Goal: Task Accomplishment & Management: Complete application form

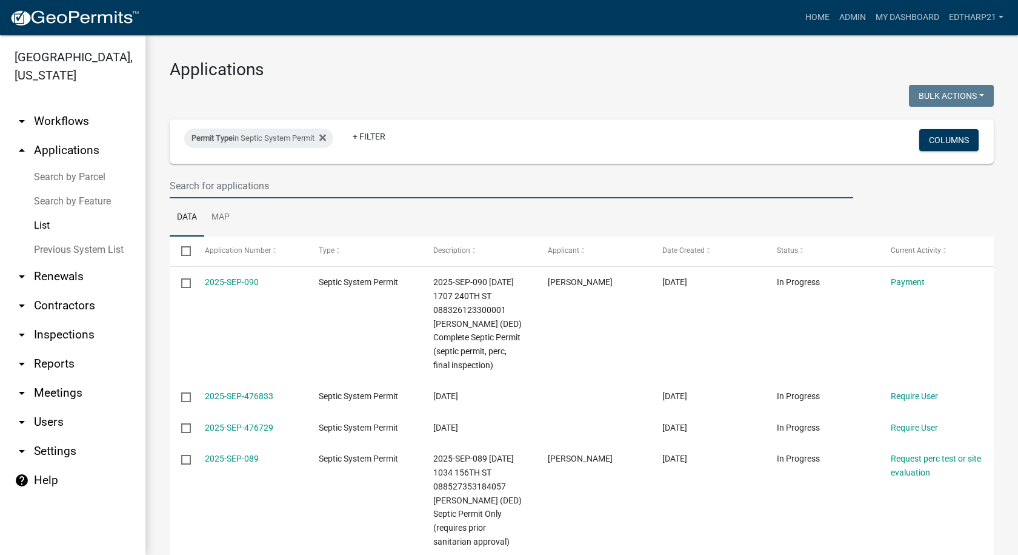
click at [173, 181] on input "text" at bounding box center [512, 185] width 684 height 25
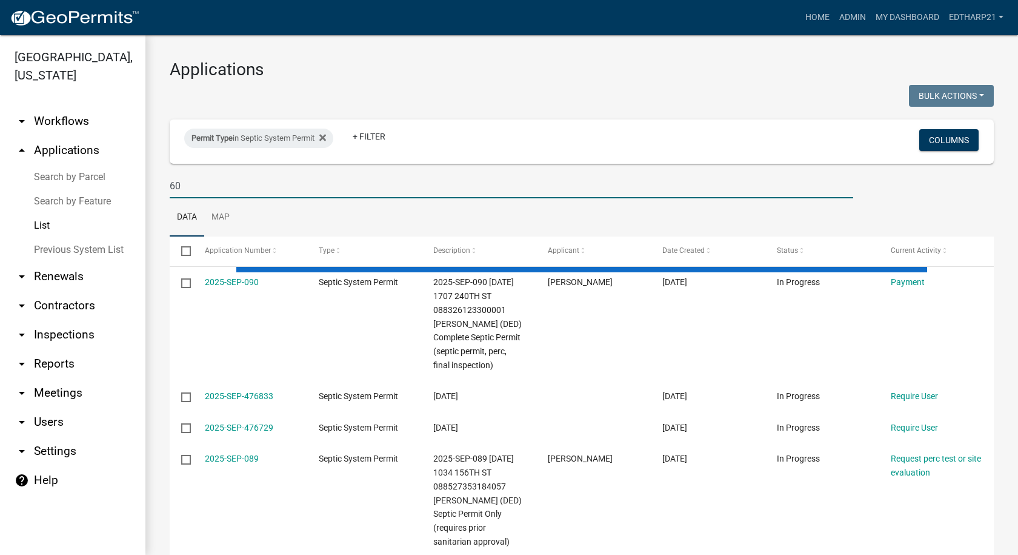
type input "6"
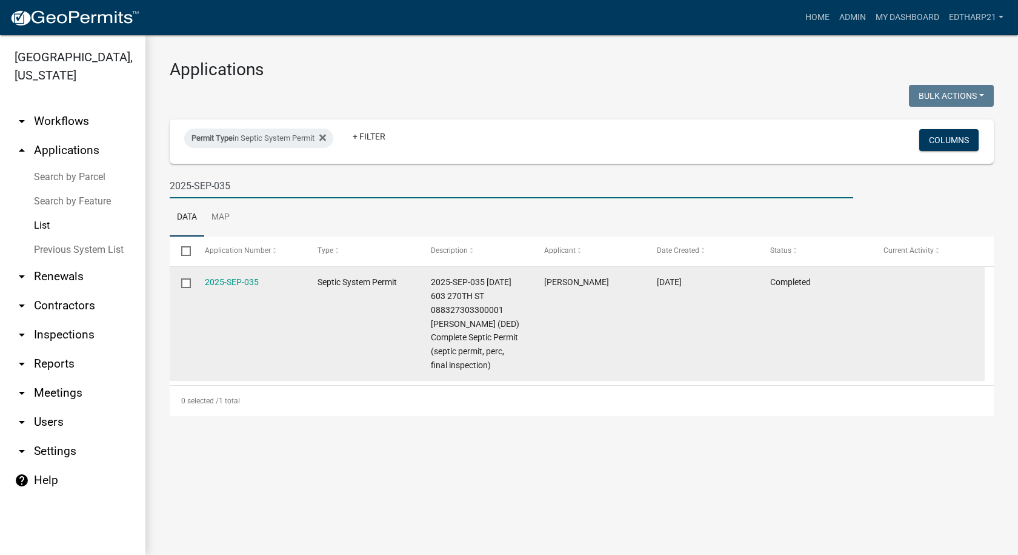
type input "2025-SEP-035"
click at [227, 284] on link "2025-SEP-035" at bounding box center [232, 282] width 54 height 10
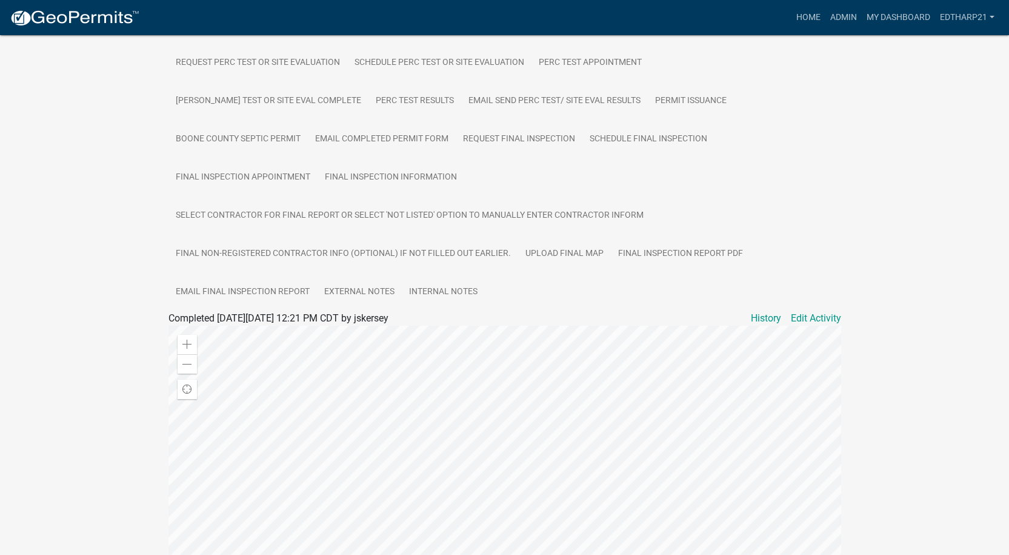
scroll to position [303, 0]
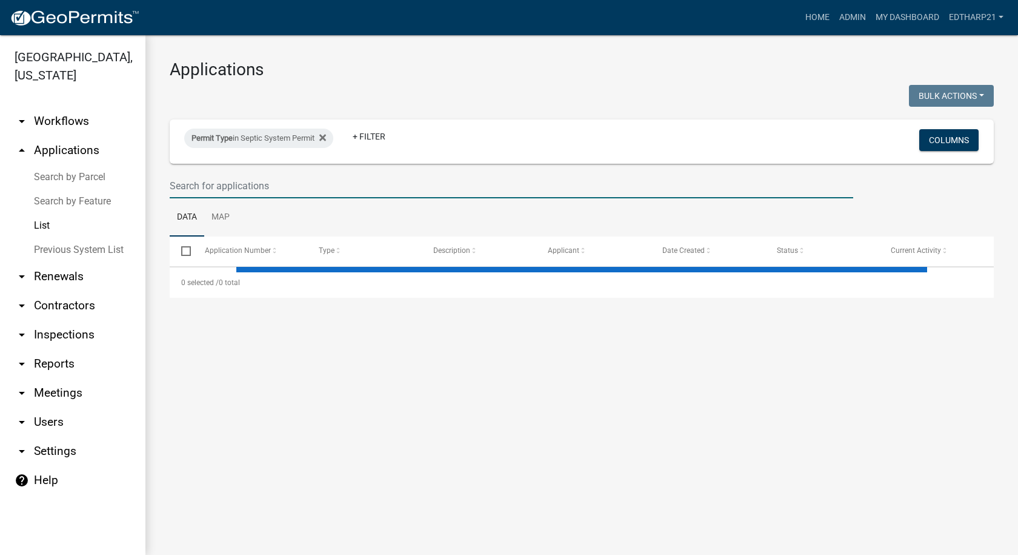
click at [195, 182] on input "text" at bounding box center [512, 185] width 684 height 25
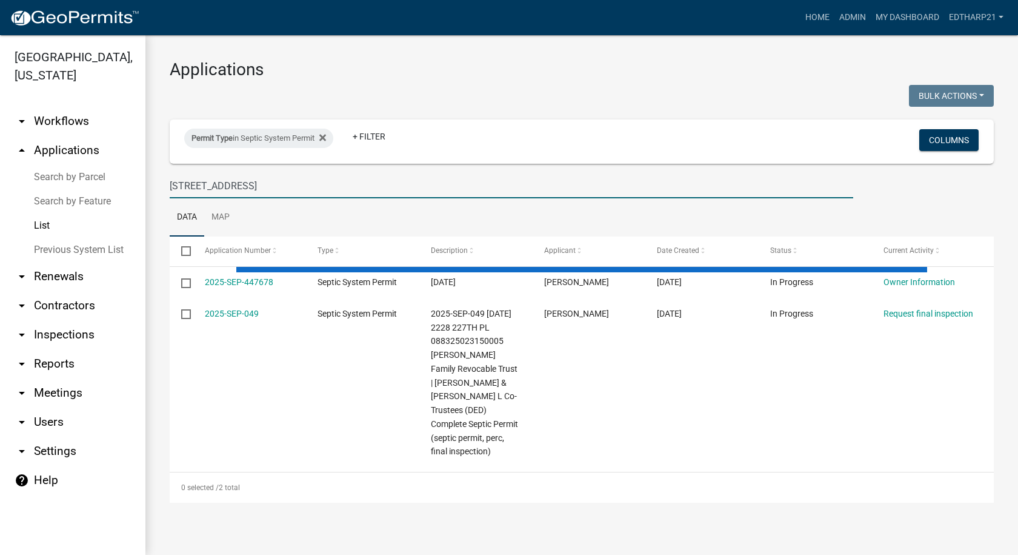
click at [166, 184] on div "228 227th Pl" at bounding box center [512, 185] width 702 height 25
click at [168, 188] on div "228 227th Pl" at bounding box center [512, 185] width 702 height 25
click at [171, 187] on input "228 227th Pl" at bounding box center [512, 185] width 684 height 25
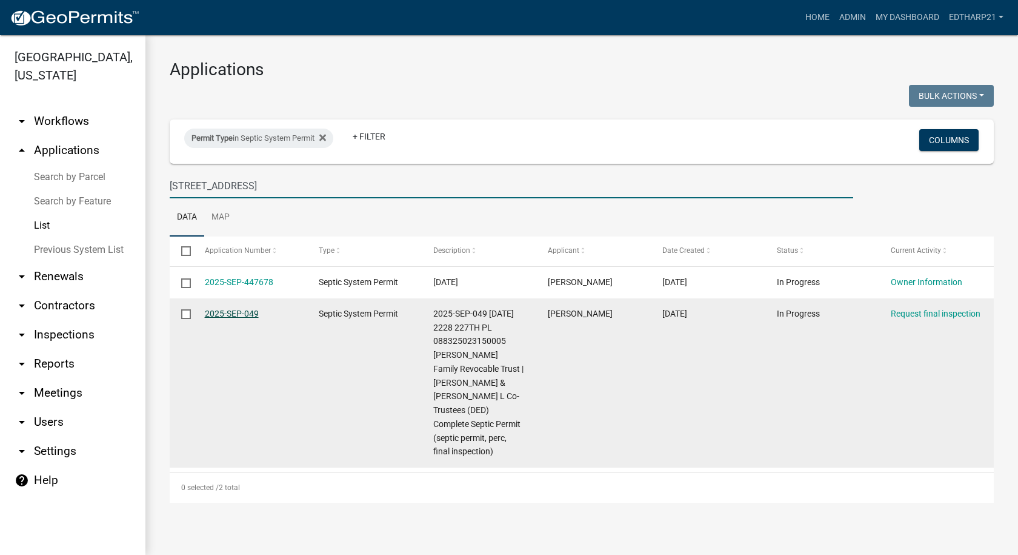
type input "2228 227th Pl"
click at [238, 310] on link "2025-SEP-049" at bounding box center [232, 313] width 54 height 10
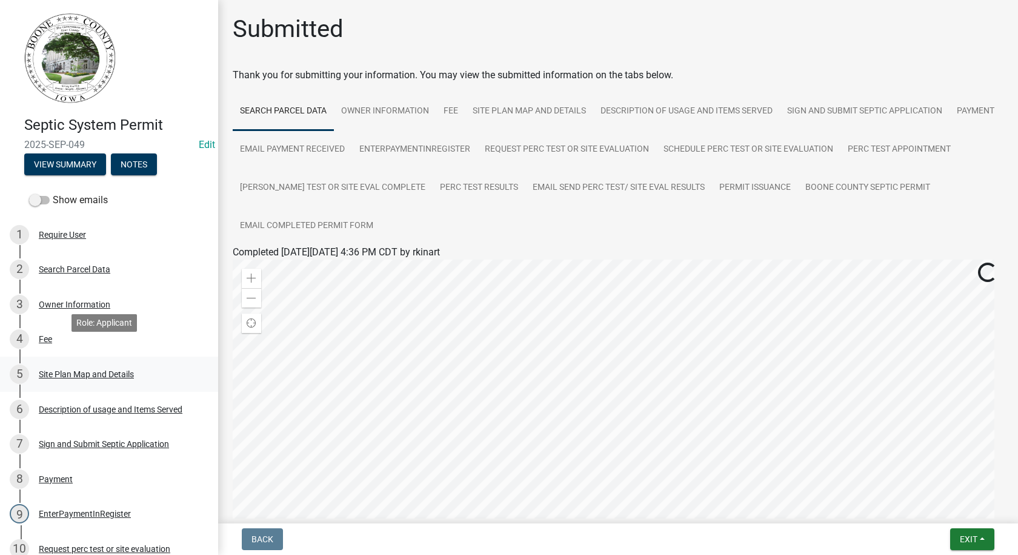
scroll to position [303, 0]
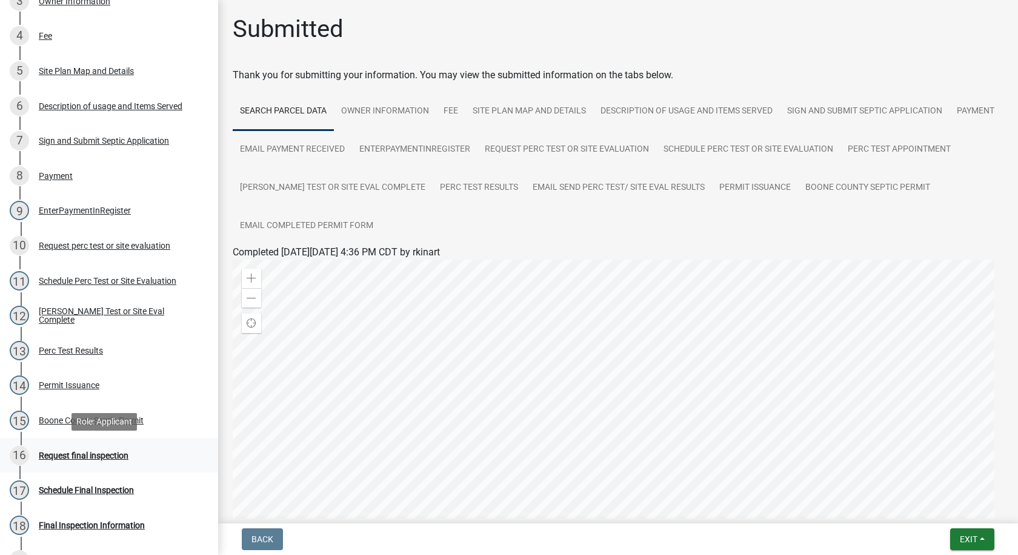
click at [119, 454] on div "Request final inspection" at bounding box center [84, 455] width 90 height 8
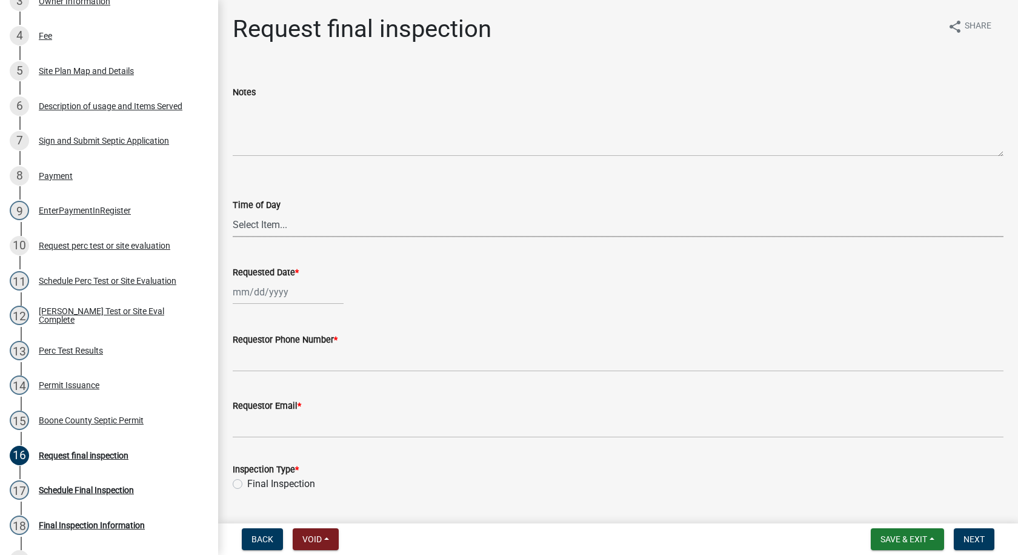
click at [262, 228] on select "Select Item... AM PM" at bounding box center [618, 224] width 771 height 25
click at [233, 212] on select "Select Item... AM PM" at bounding box center [618, 224] width 771 height 25
select select "ea230207-152d-431d-88d2-69d4b5aeb3ad"
click at [254, 295] on div at bounding box center [288, 291] width 111 height 25
select select "9"
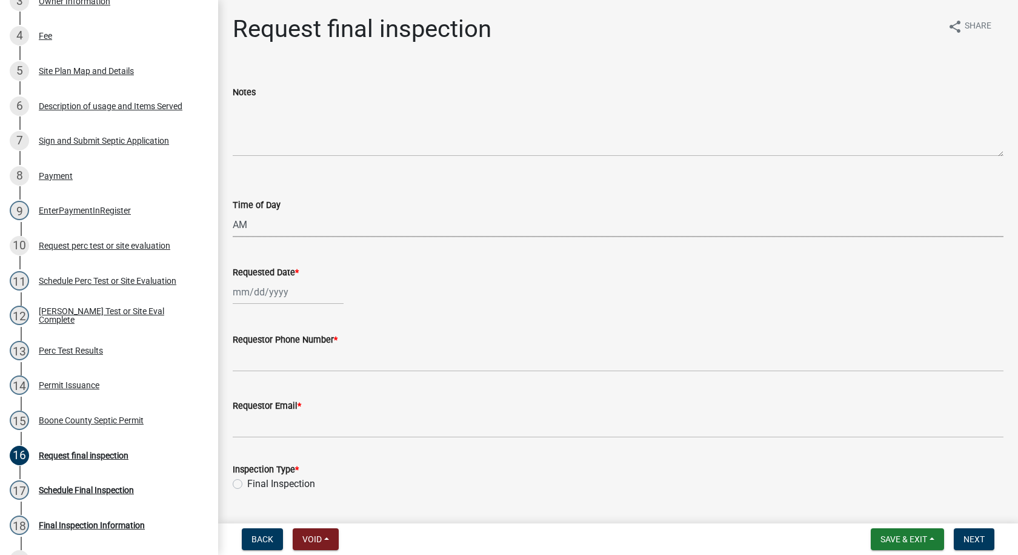
select select "2025"
click at [262, 375] on div "9" at bounding box center [264, 375] width 19 height 19
type input "[DATE]"
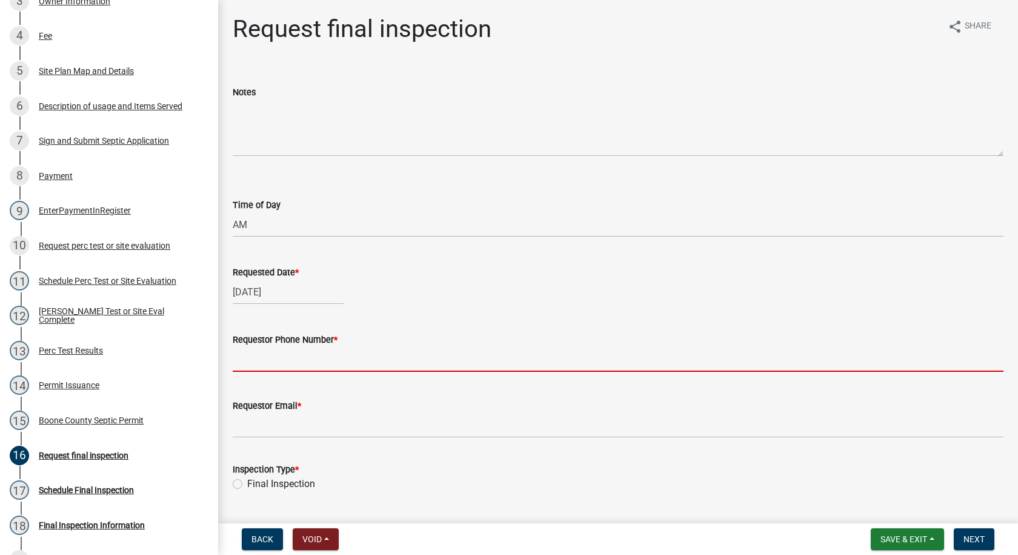
click at [262, 353] on input "Requestor Phone Number *" at bounding box center [618, 359] width 771 height 25
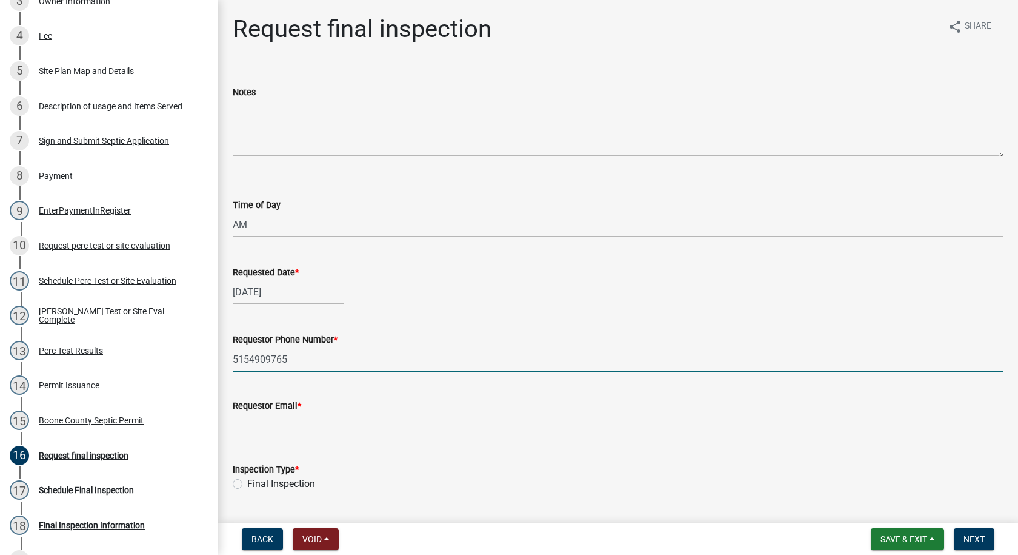
type input "5154909765"
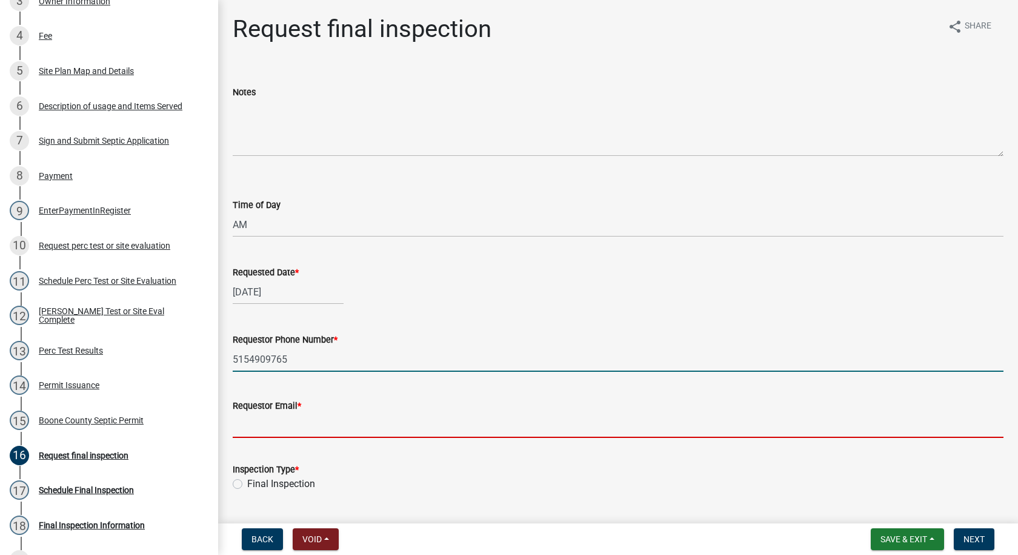
click at [272, 427] on input "Requestor Email *" at bounding box center [618, 425] width 771 height 25
click at [247, 430] on input "Requestor Email *" at bounding box center [618, 425] width 771 height 25
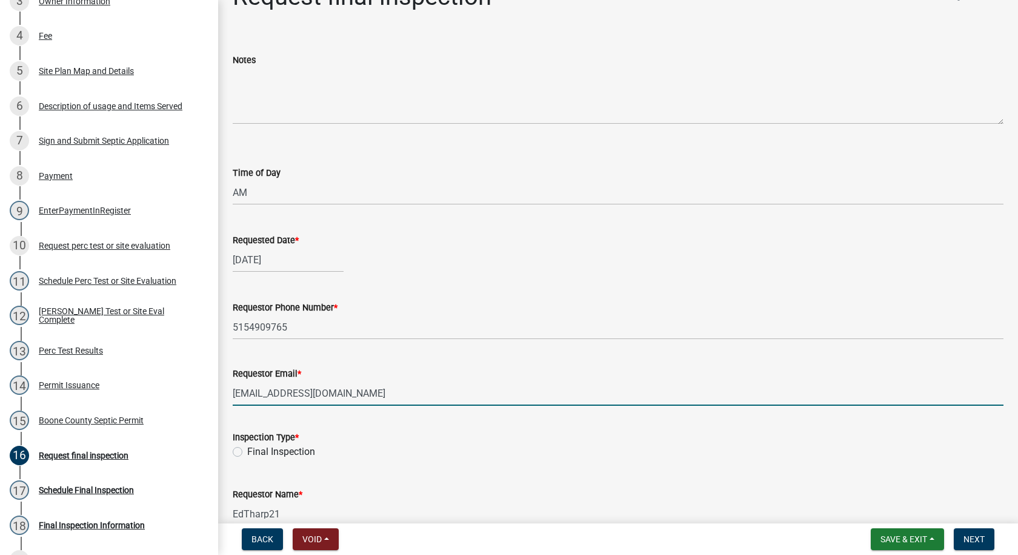
scroll to position [97, 0]
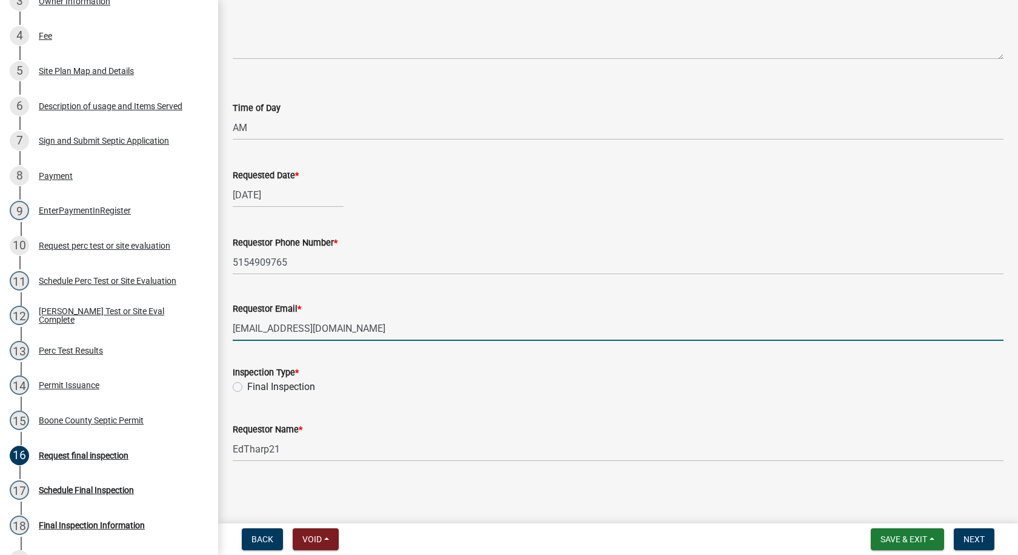
type input "kinart817@gmail.com"
click at [247, 385] on label "Final Inspection" at bounding box center [281, 386] width 68 height 15
click at [247, 385] on input "Final Inspection" at bounding box center [251, 383] width 8 height 8
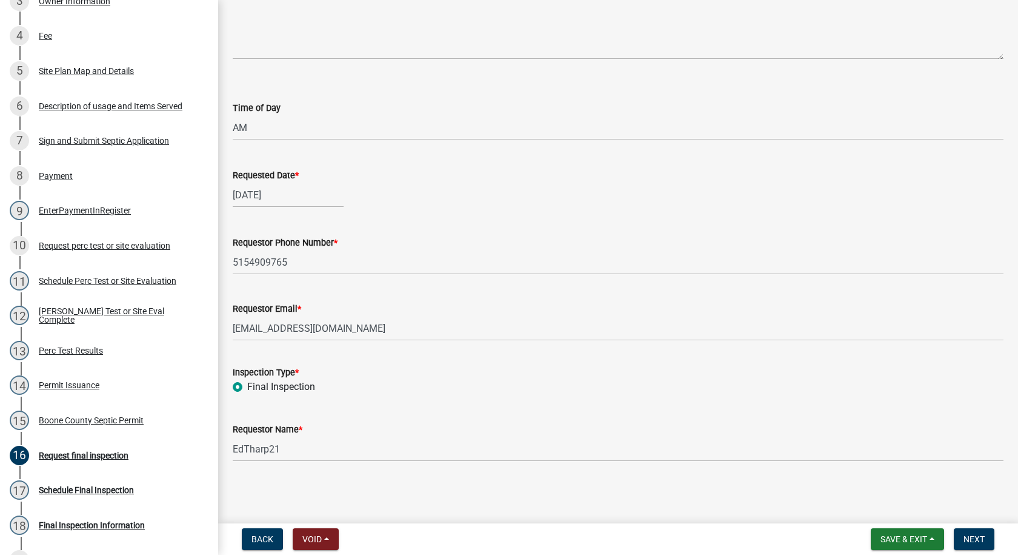
radio input "true"
click at [286, 453] on input "EdTharp21" at bounding box center [618, 448] width 771 height 25
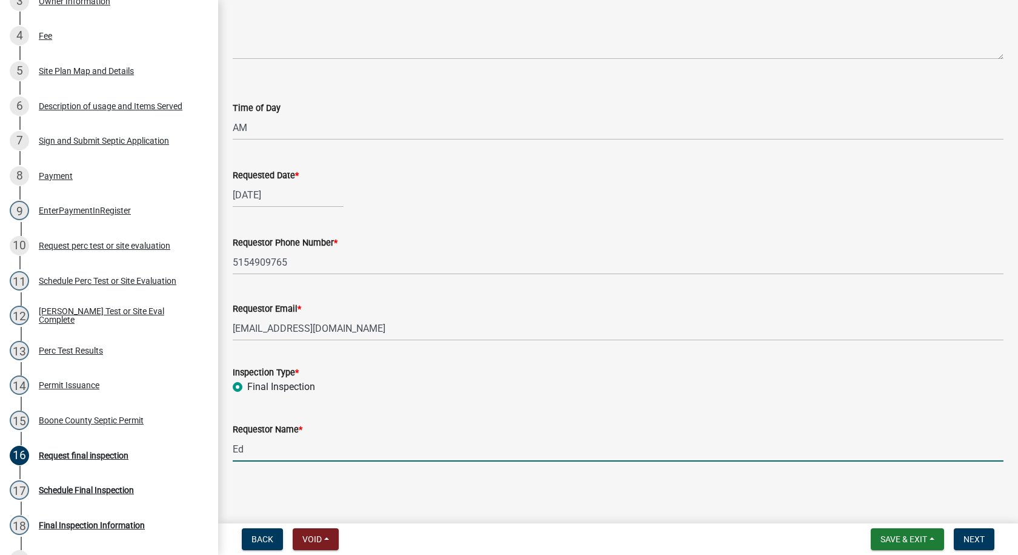
type input "E"
type input "Casey Mollen"
click at [971, 542] on span "Next" at bounding box center [974, 539] width 21 height 10
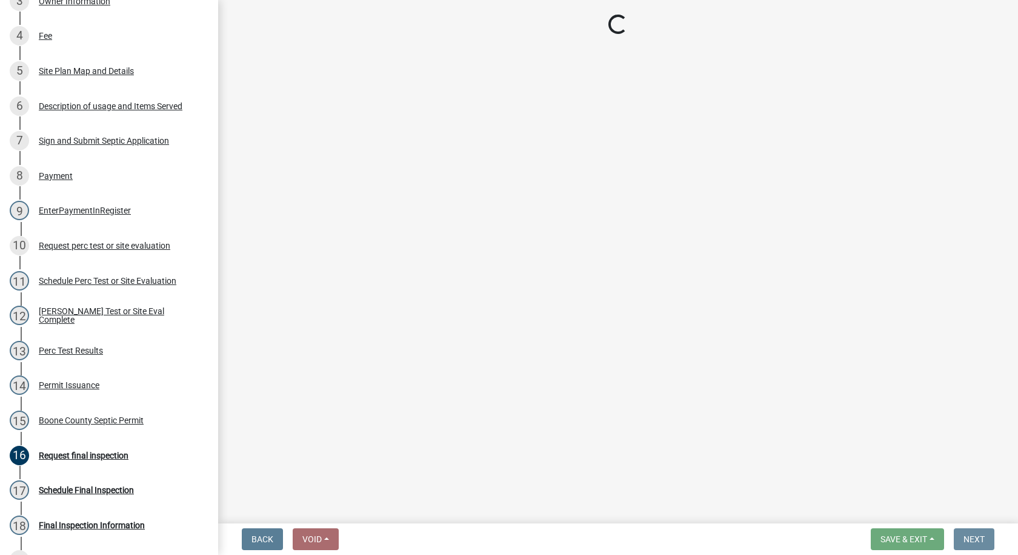
scroll to position [0, 0]
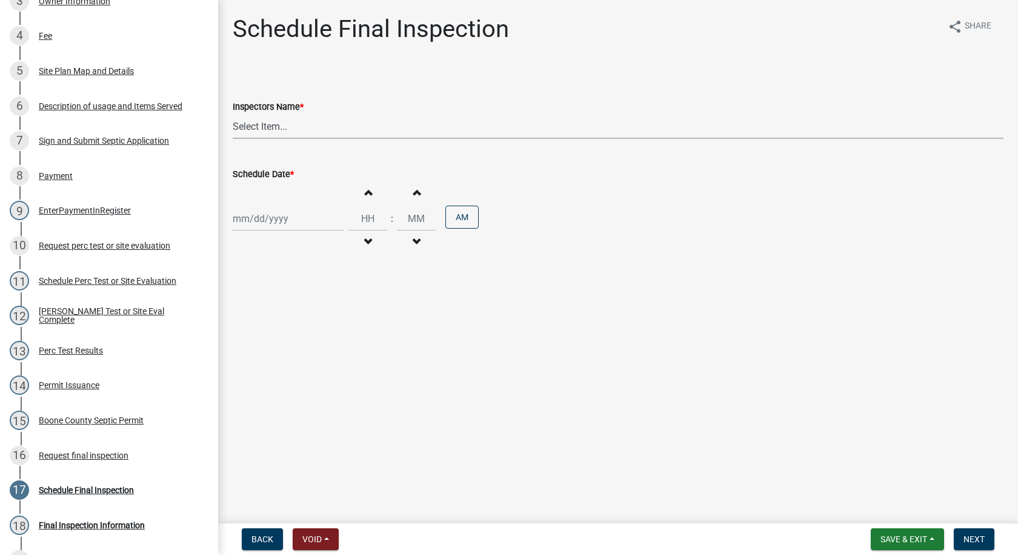
click at [248, 125] on select "Select Item... EdTharp21 (EdTharp21) mspeers ([PERSON_NAME]) WandaCox ([PERSON_…" at bounding box center [618, 126] width 771 height 25
select select "1166babb-7ce8-442f-9c4a-1180ef3e1882"
click at [233, 114] on select "Select Item... EdTharp21 (EdTharp21) mspeers ([PERSON_NAME]) WandaCox ([PERSON_…" at bounding box center [618, 126] width 771 height 25
click at [287, 224] on div at bounding box center [288, 218] width 111 height 25
select select "9"
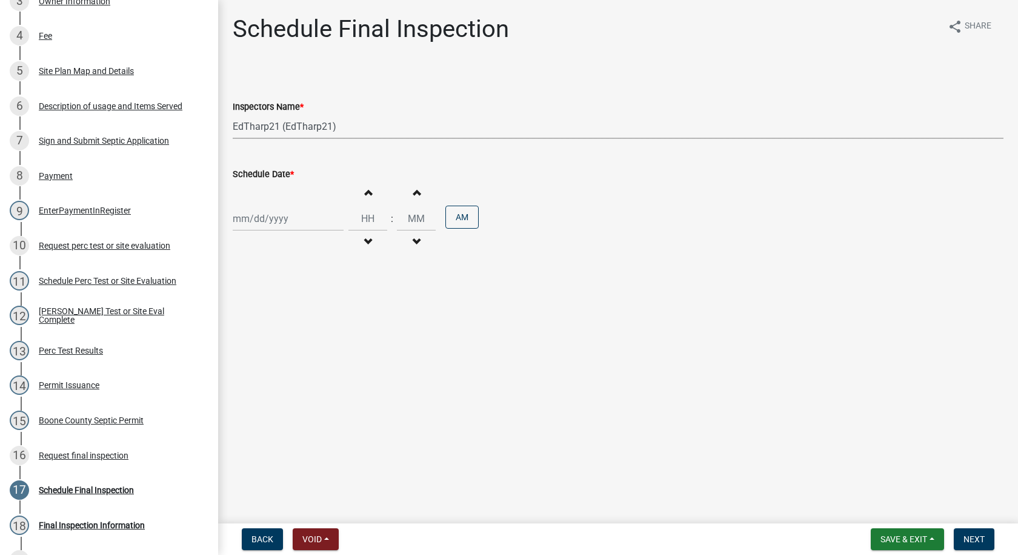
select select "2025"
click at [262, 299] on div "9" at bounding box center [264, 302] width 19 height 19
type input "[DATE]"
click at [365, 237] on span "button" at bounding box center [368, 242] width 6 height 10
type input "11"
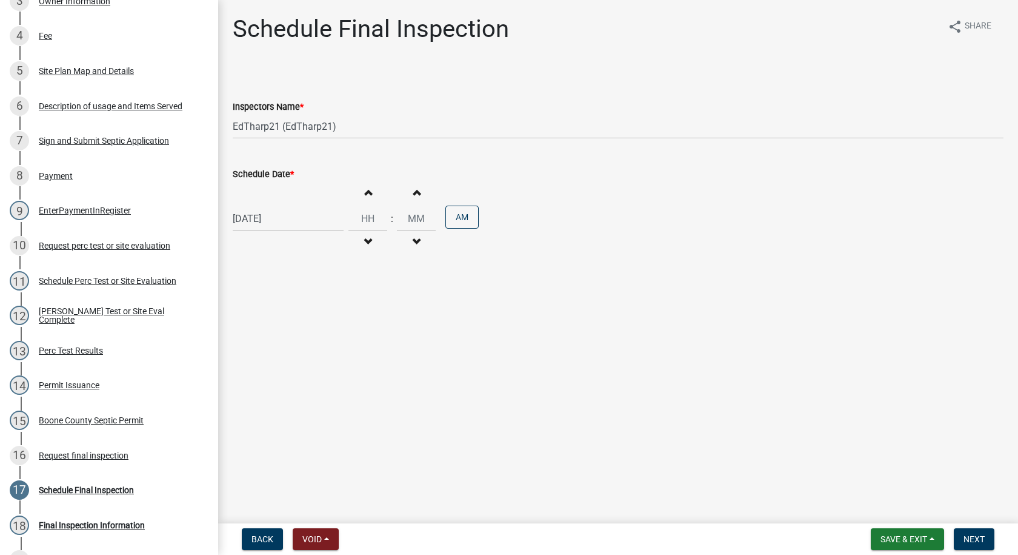
type input "00"
click at [365, 237] on span "button" at bounding box center [368, 242] width 6 height 10
click at [365, 188] on span "button" at bounding box center [368, 192] width 6 height 10
type input "11"
click at [462, 216] on button "PM" at bounding box center [461, 216] width 33 height 23
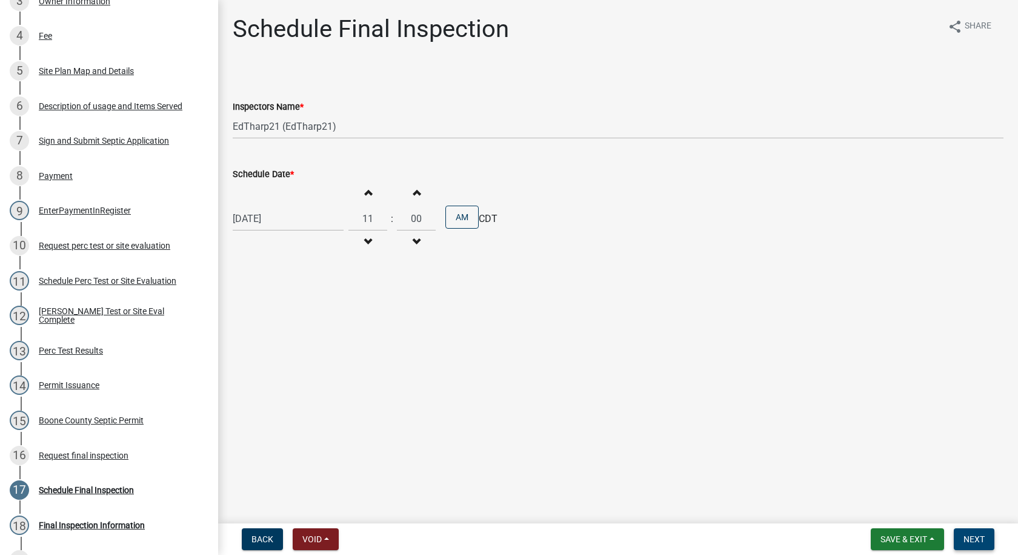
click at [964, 535] on span "Next" at bounding box center [974, 539] width 21 height 10
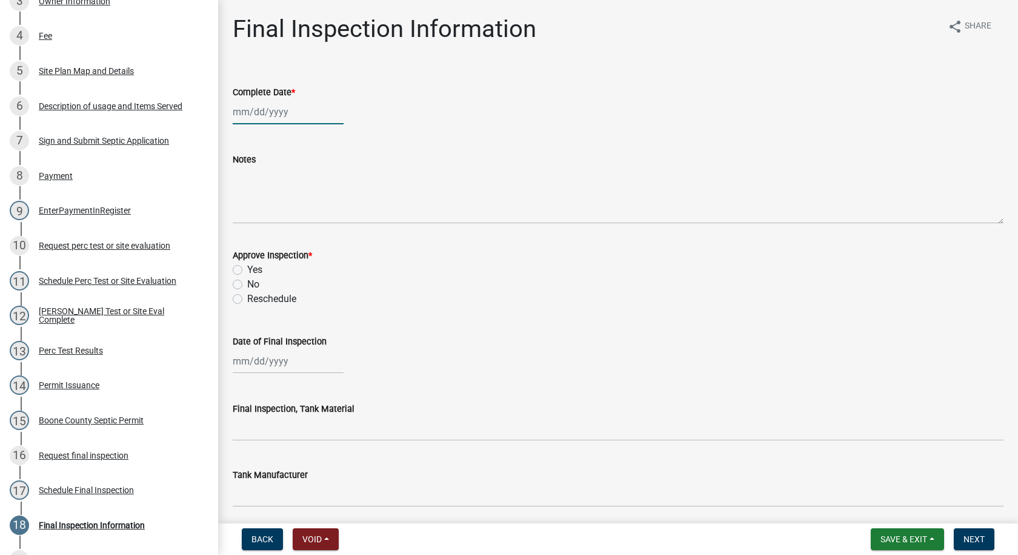
click at [254, 121] on div at bounding box center [288, 111] width 111 height 25
select select "9"
select select "2025"
click at [262, 192] on div "9" at bounding box center [264, 195] width 19 height 19
type input "[DATE]"
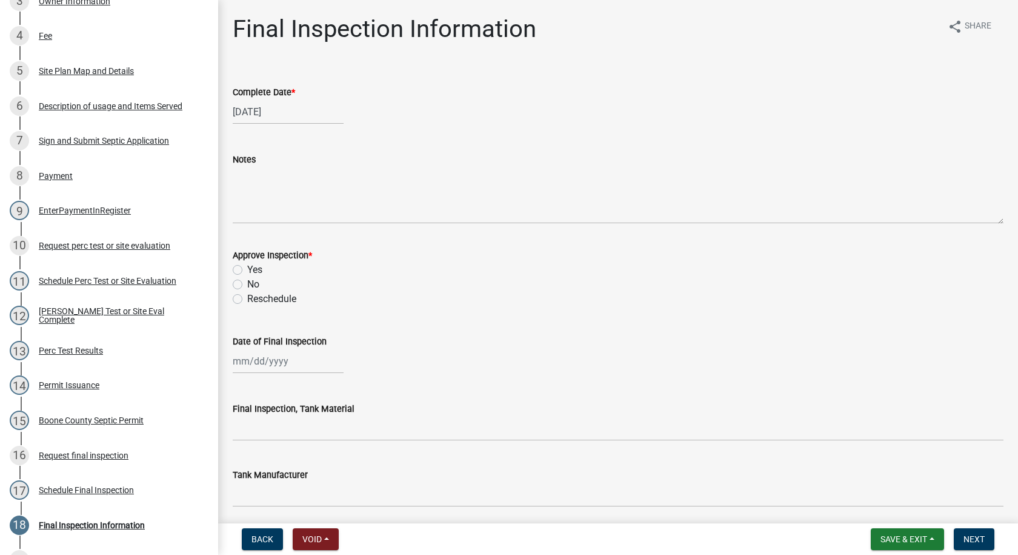
click at [247, 265] on label "Yes" at bounding box center [254, 269] width 15 height 15
click at [247, 265] on input "Yes" at bounding box center [251, 266] width 8 height 8
radio input "true"
click at [256, 359] on div at bounding box center [288, 360] width 111 height 25
select select "9"
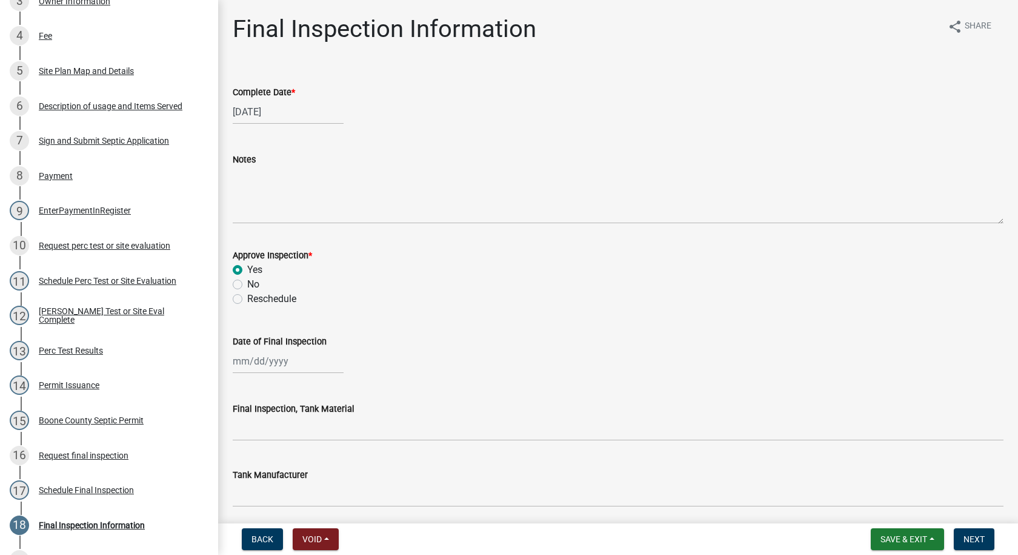
select select "2025"
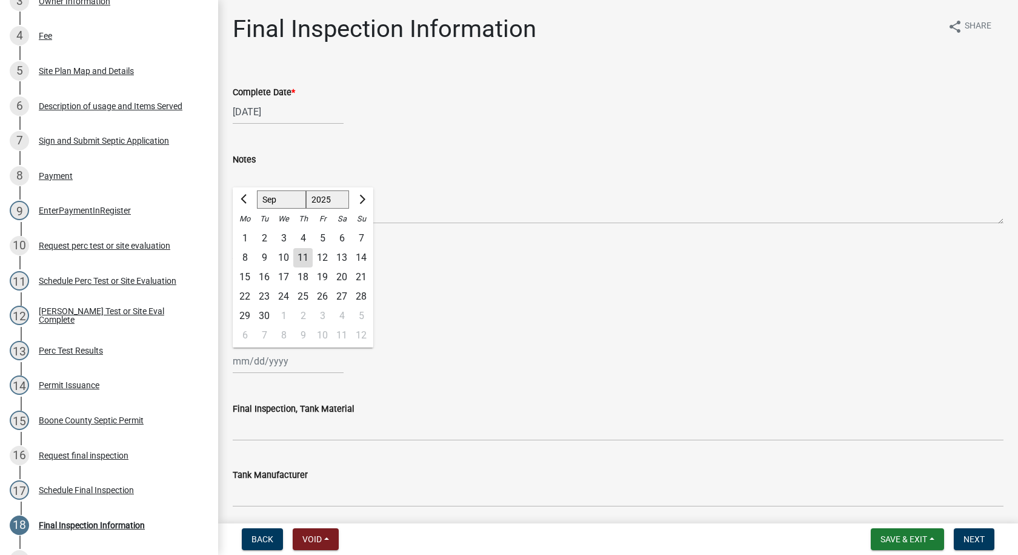
click at [264, 255] on div "9" at bounding box center [264, 257] width 19 height 19
type input "[DATE]"
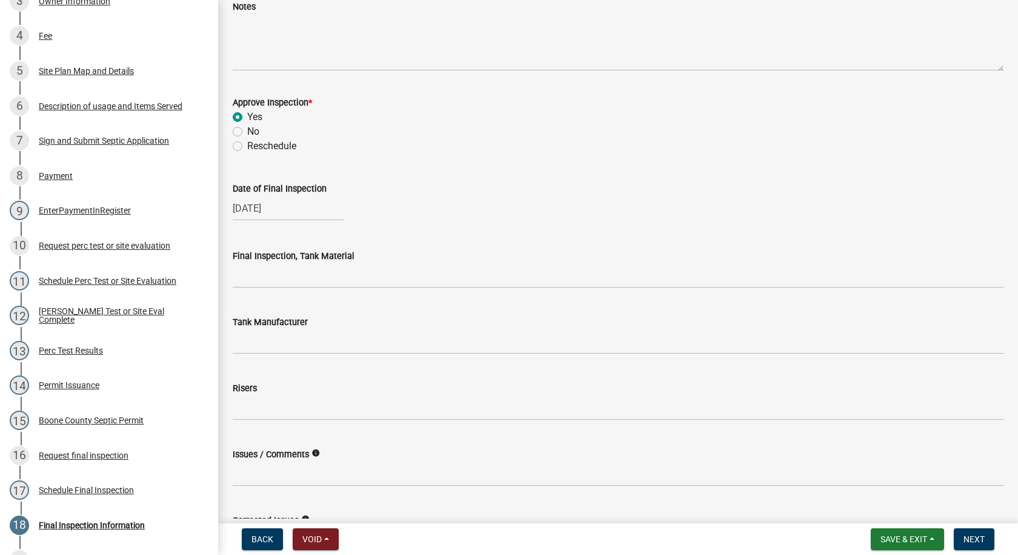
scroll to position [182, 0]
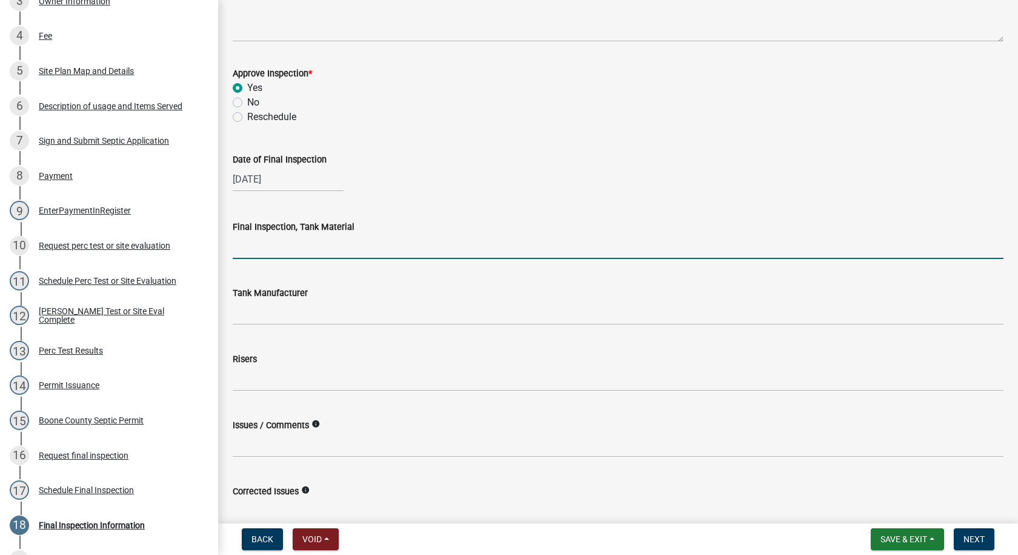
click at [239, 243] on input "Final Inspection, Tank Material" at bounding box center [618, 246] width 771 height 25
type input "Cement"
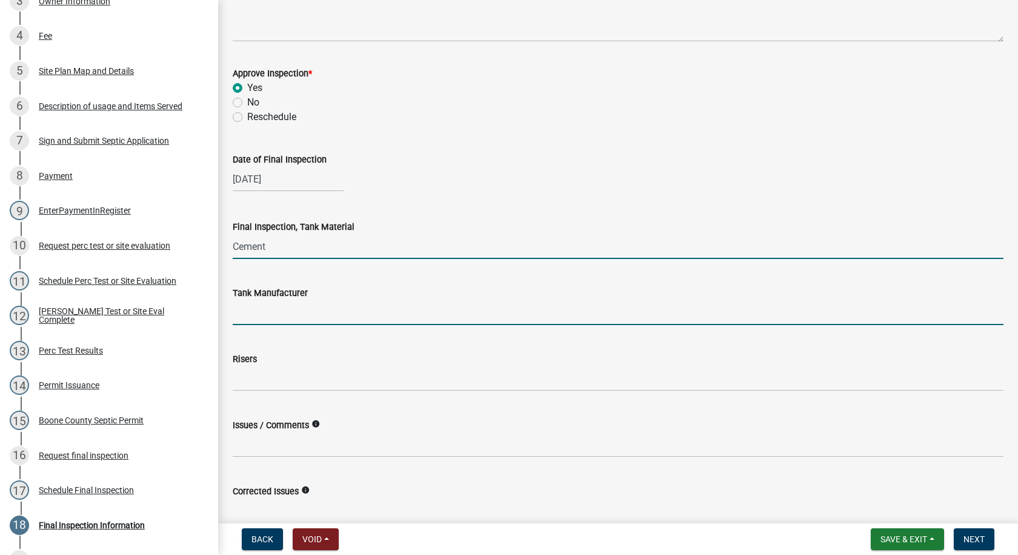
click at [277, 313] on input "Tank Manufacturer" at bounding box center [618, 312] width 771 height 25
type input "Lister"
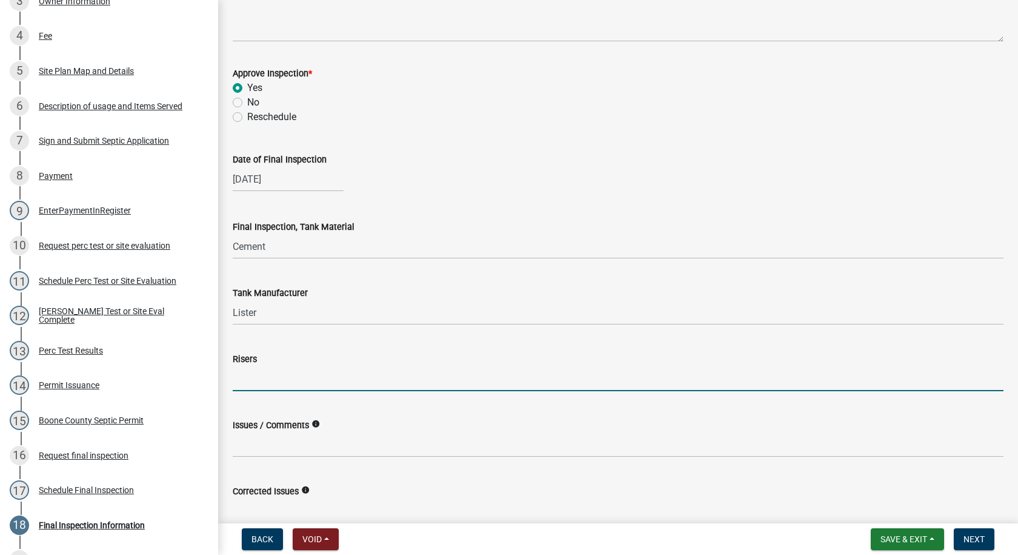
click at [267, 379] on input "Risers" at bounding box center [618, 378] width 771 height 25
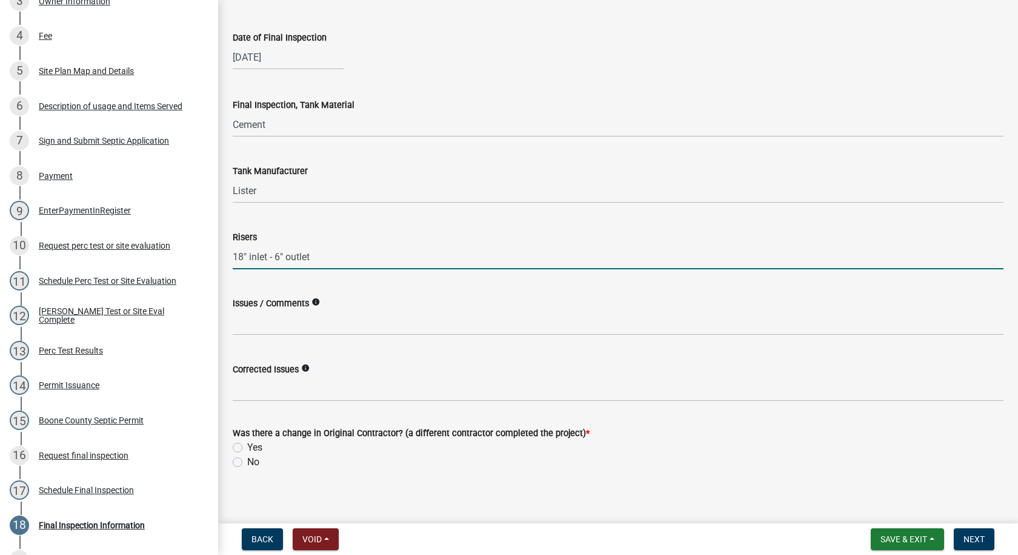
scroll to position [313, 0]
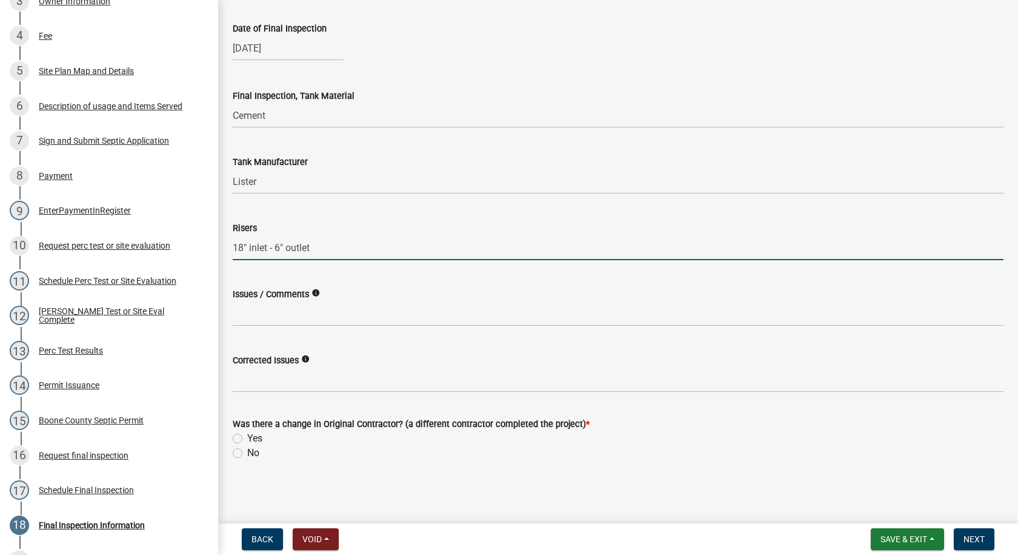
type input "18" inlet - 6" outlet"
click at [247, 453] on label "No" at bounding box center [253, 452] width 12 height 15
click at [247, 453] on input "No" at bounding box center [251, 449] width 8 height 8
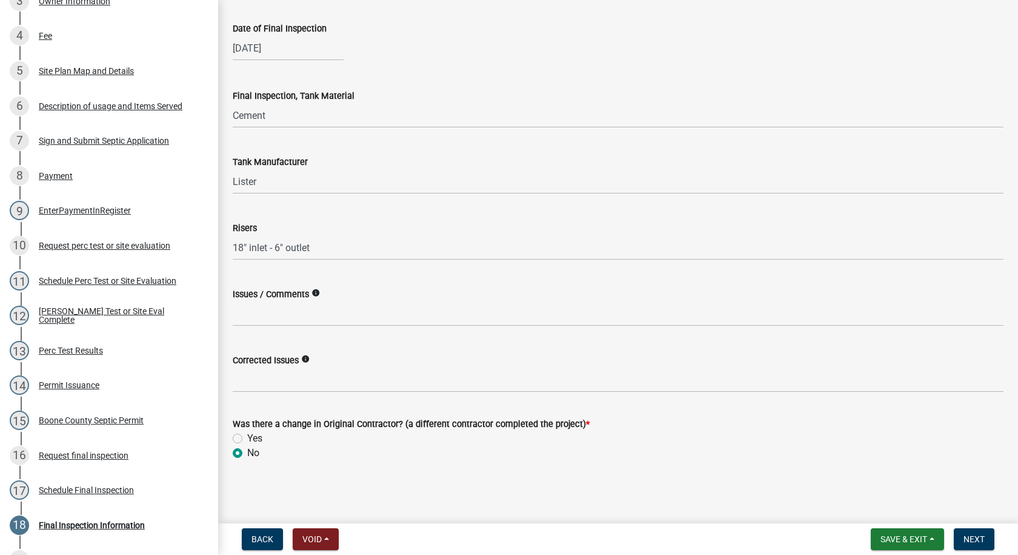
radio input "true"
click at [973, 541] on span "Next" at bounding box center [974, 539] width 21 height 10
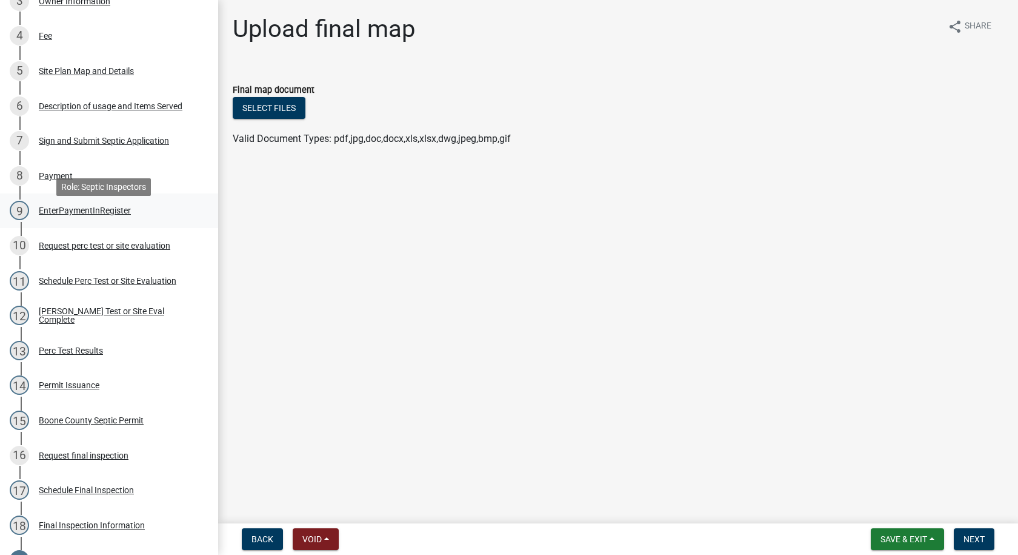
scroll to position [0, 0]
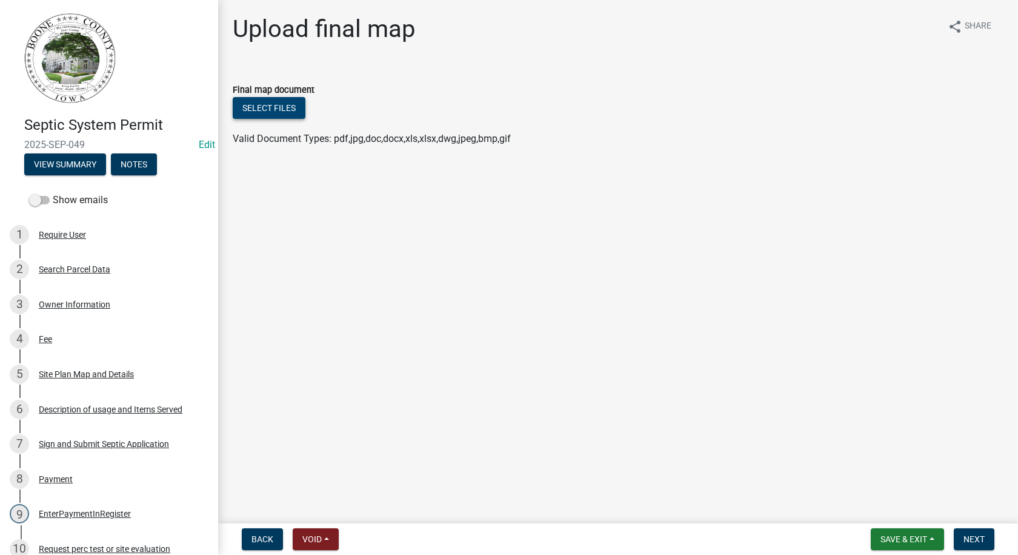
click at [279, 110] on button "Select files" at bounding box center [269, 108] width 73 height 22
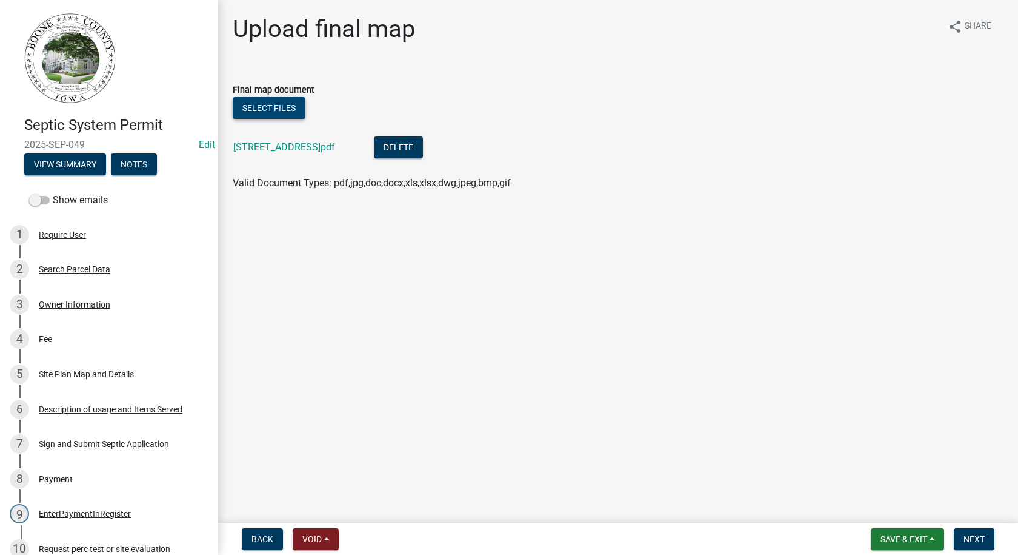
click at [282, 112] on button "Select files" at bounding box center [269, 108] width 73 height 22
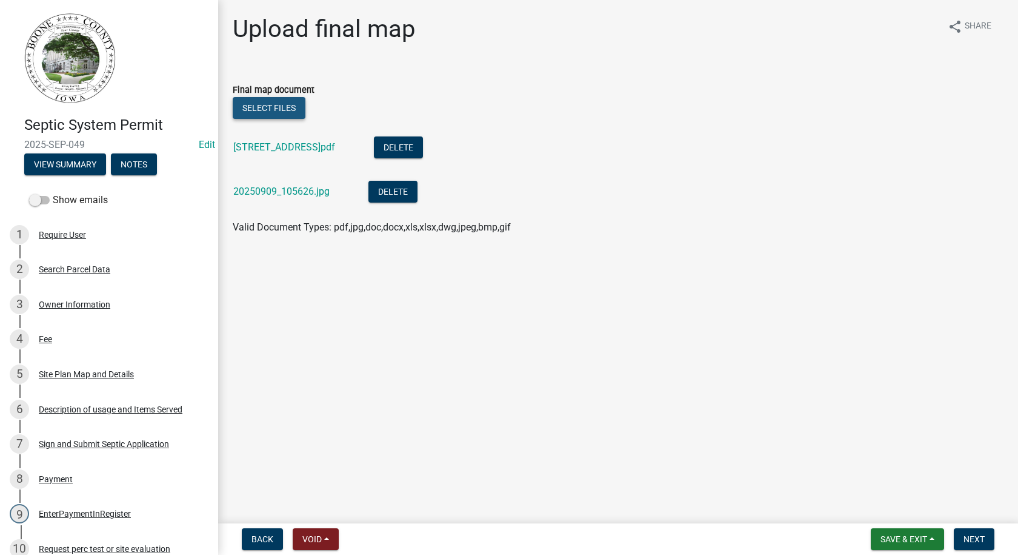
click at [287, 108] on button "Select files" at bounding box center [269, 108] width 73 height 22
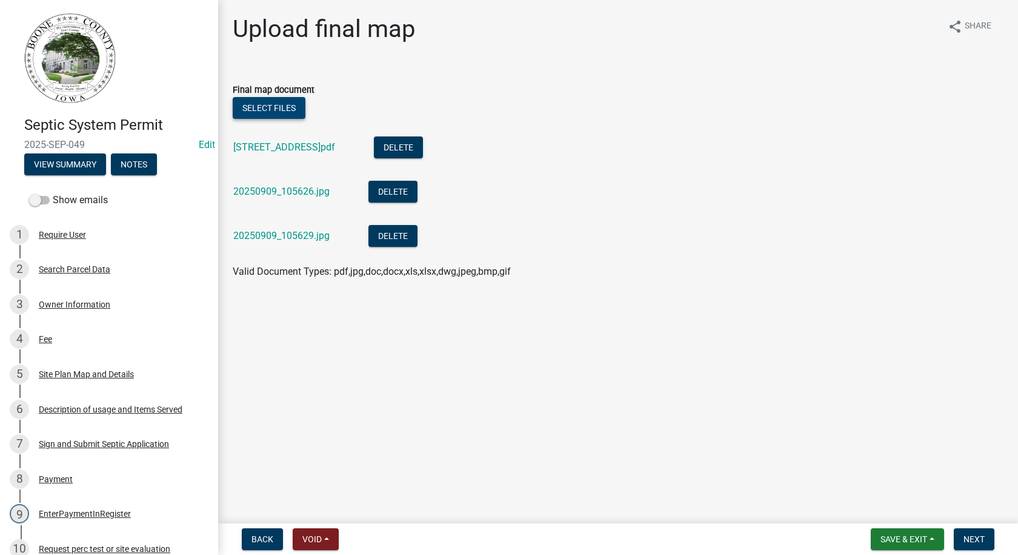
click at [299, 112] on button "Select files" at bounding box center [269, 108] width 73 height 22
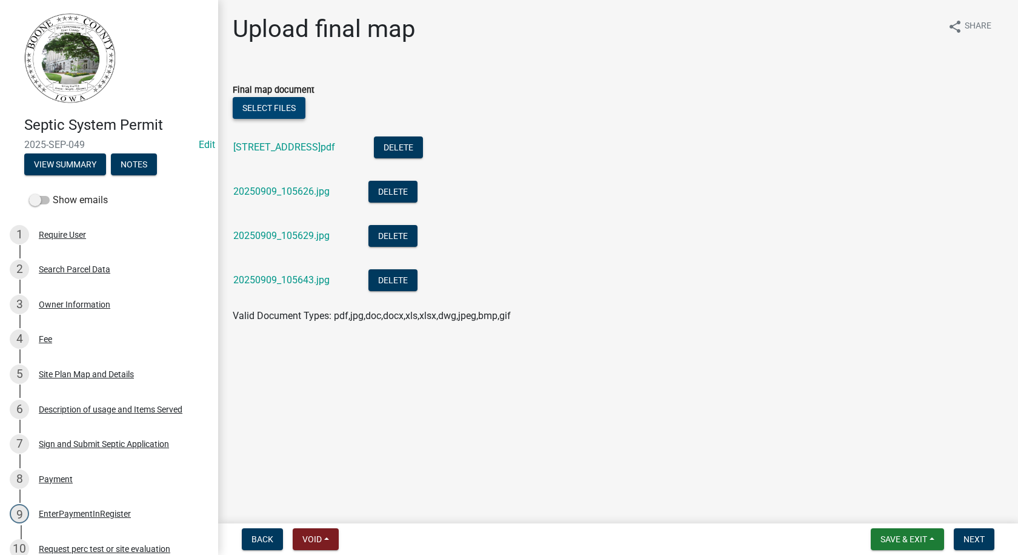
click at [273, 110] on button "Select files" at bounding box center [269, 108] width 73 height 22
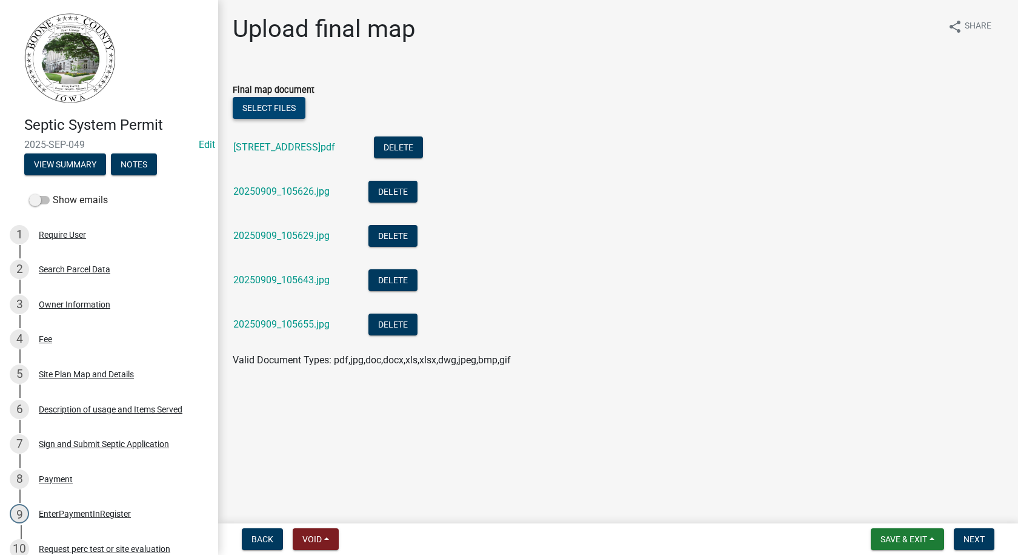
click at [281, 107] on button "Select files" at bounding box center [269, 108] width 73 height 22
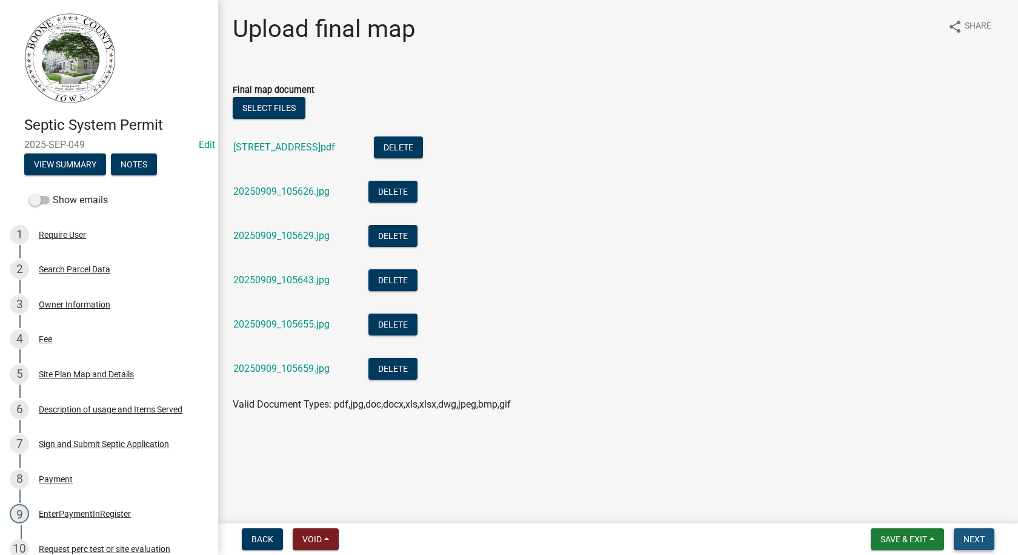
click at [977, 538] on span "Next" at bounding box center [974, 539] width 21 height 10
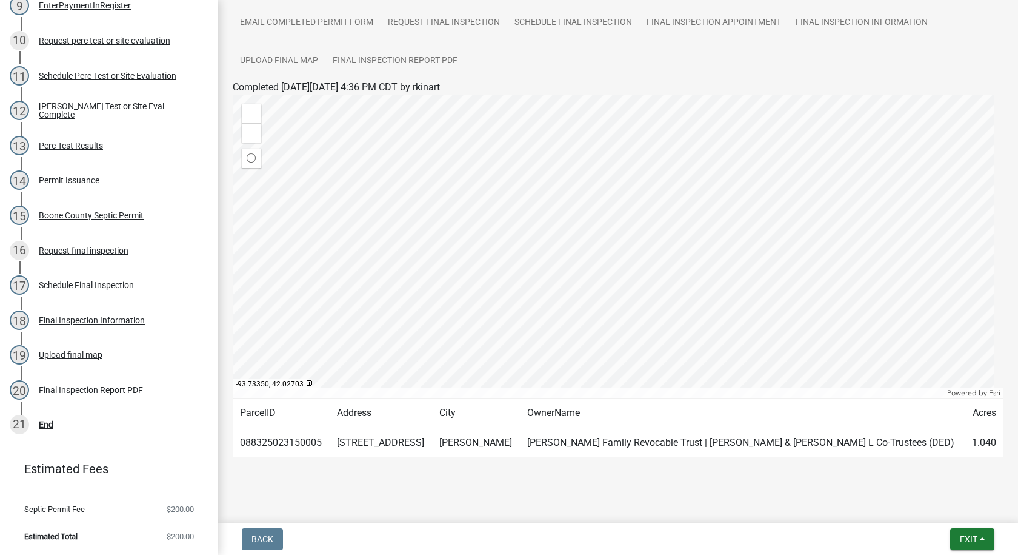
scroll to position [213, 0]
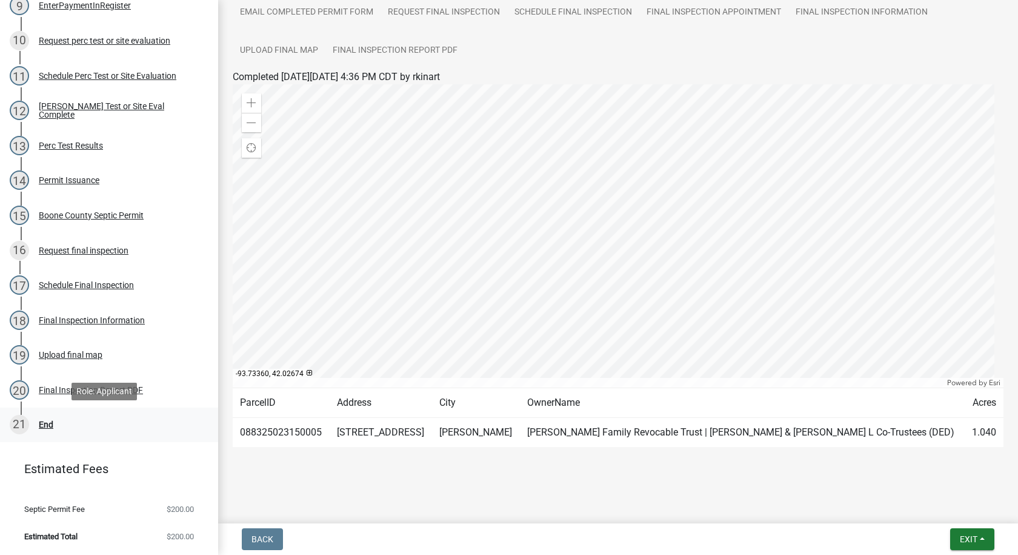
click at [44, 423] on div "End" at bounding box center [46, 424] width 15 height 8
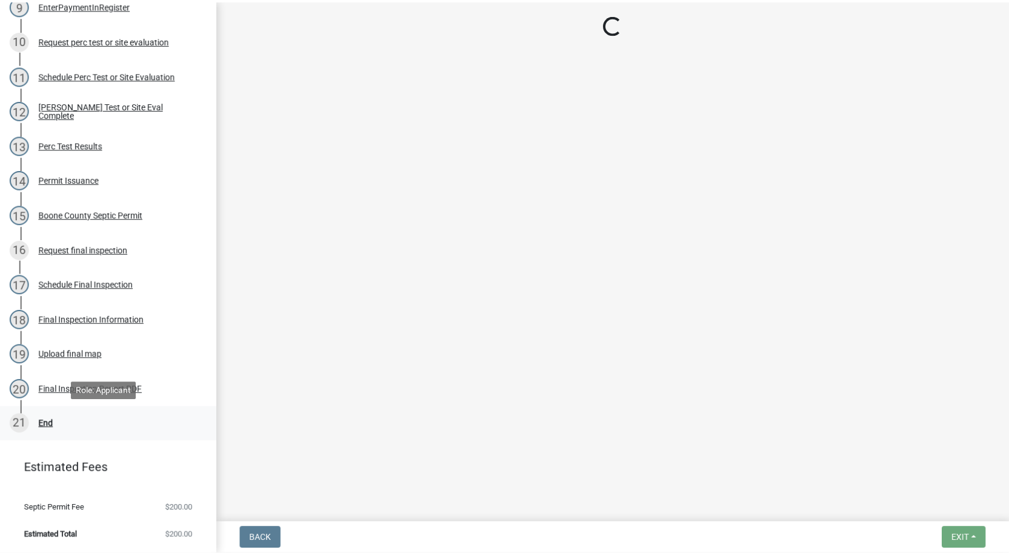
scroll to position [0, 0]
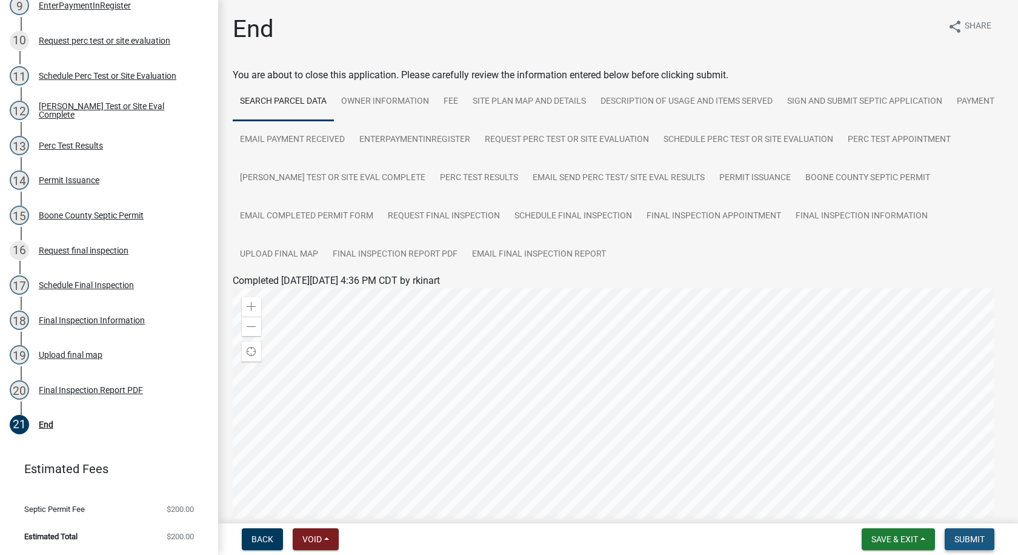
click at [982, 539] on span "Submit" at bounding box center [970, 539] width 30 height 10
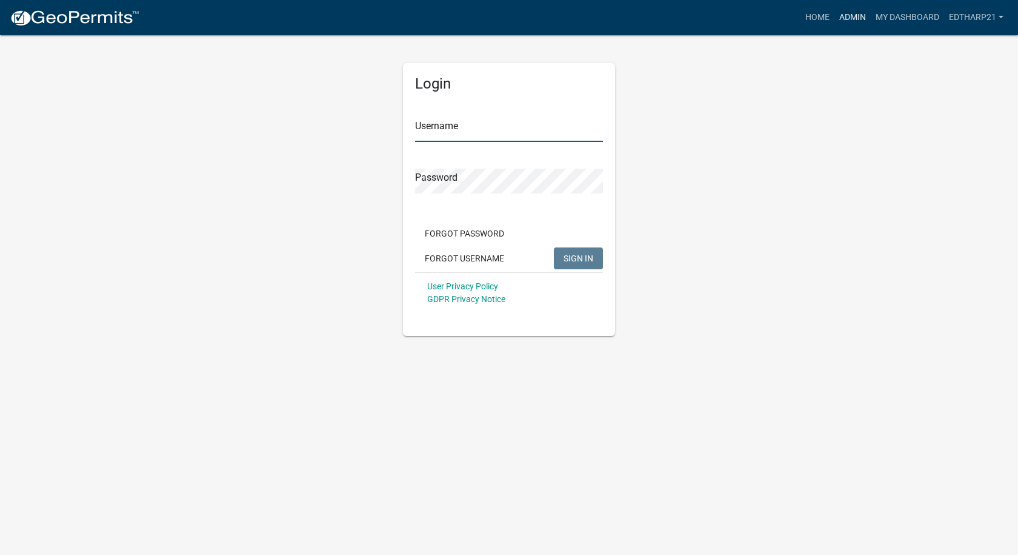
type input "EdTharp21"
click at [853, 18] on link "Admin" at bounding box center [853, 17] width 36 height 23
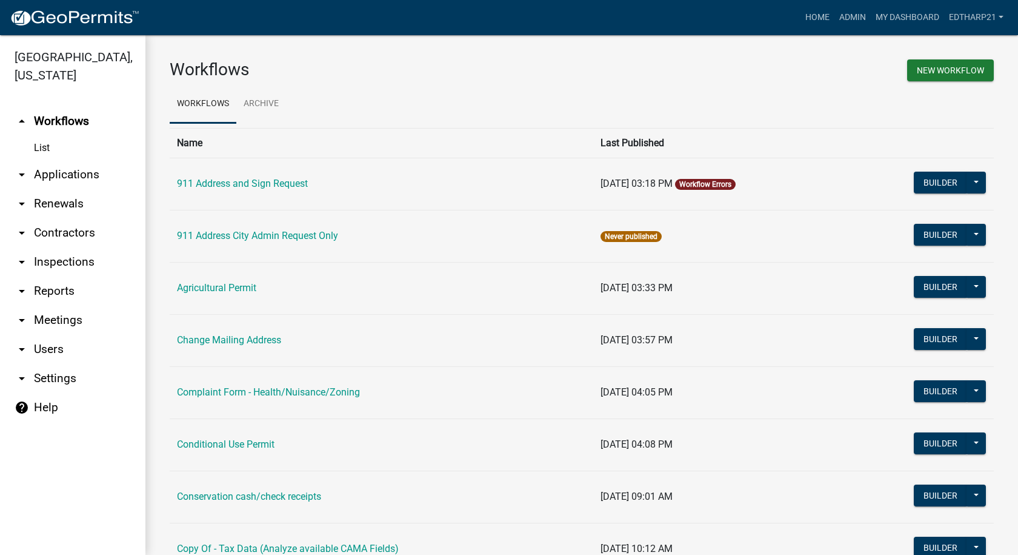
click at [50, 160] on link "arrow_drop_down Applications" at bounding box center [72, 174] width 145 height 29
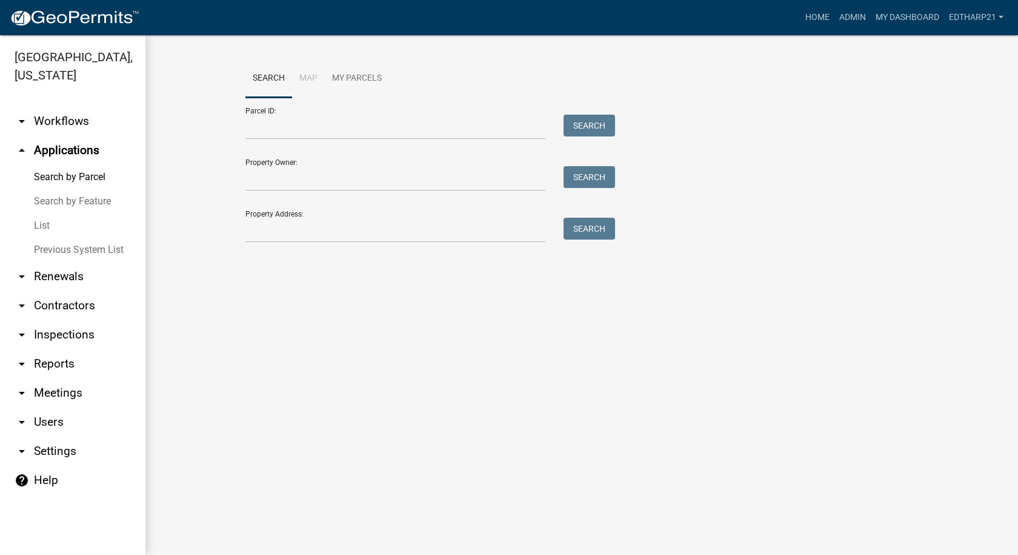
click at [50, 213] on link "List" at bounding box center [72, 225] width 145 height 24
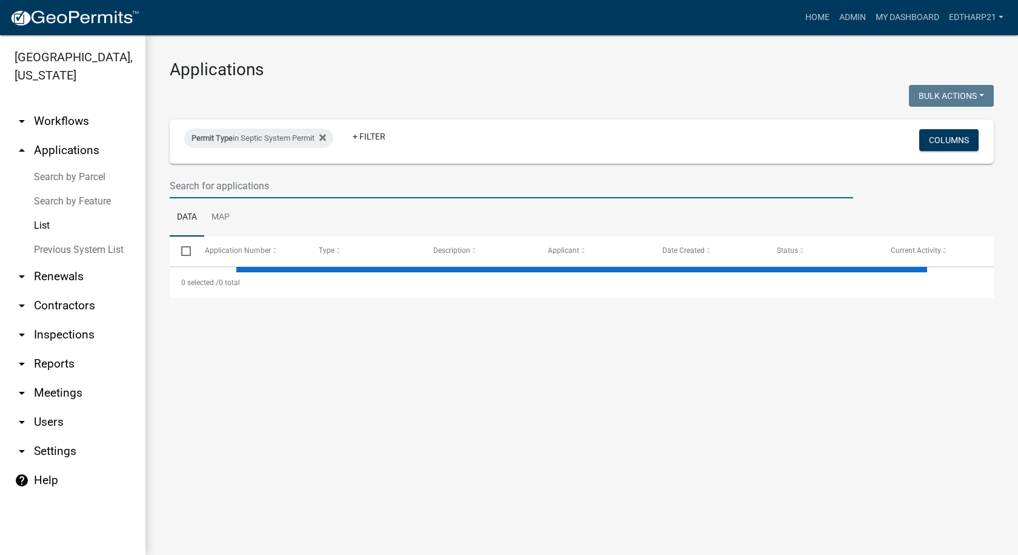
click at [190, 185] on input "text" at bounding box center [512, 185] width 684 height 25
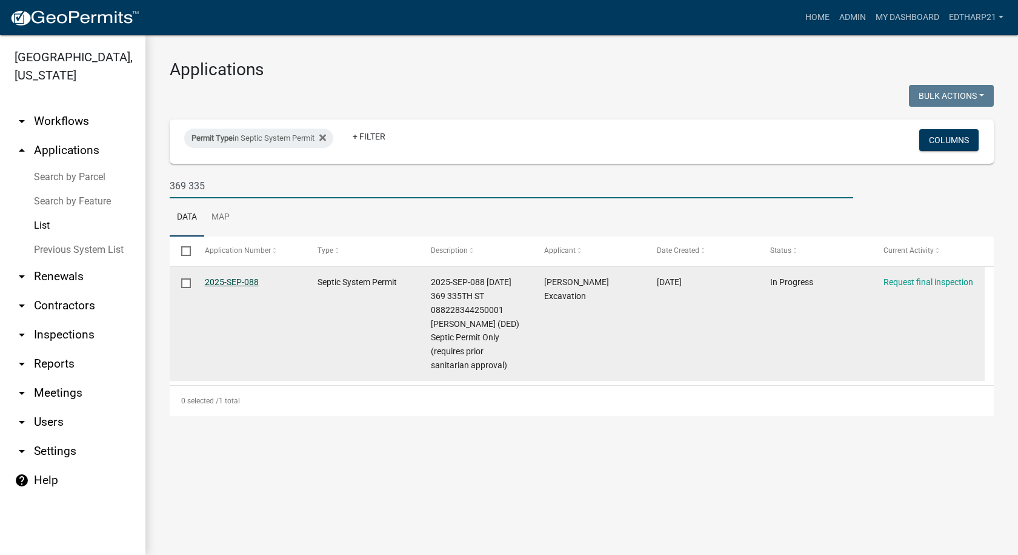
type input "369 335"
click at [217, 282] on link "2025-SEP-088" at bounding box center [232, 282] width 54 height 10
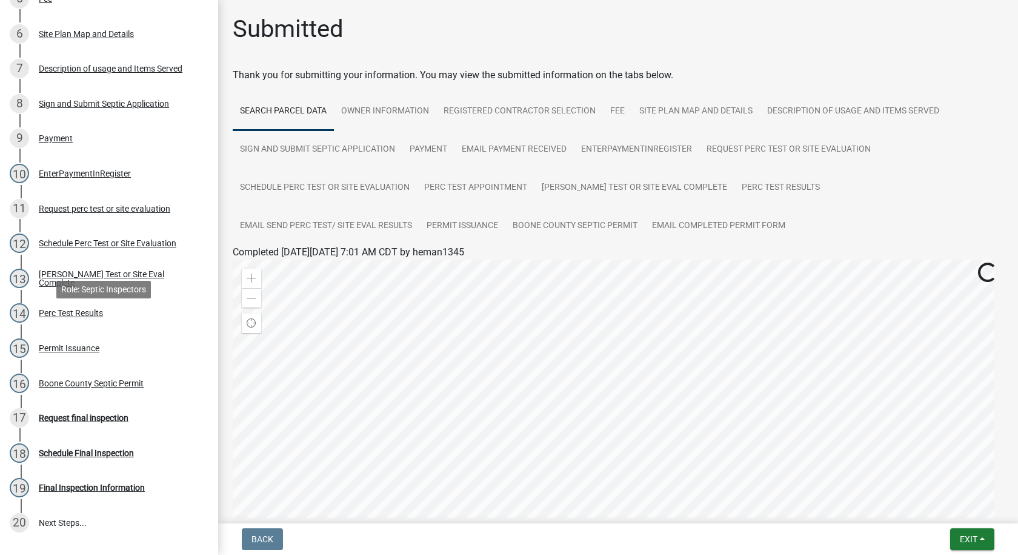
scroll to position [424, 0]
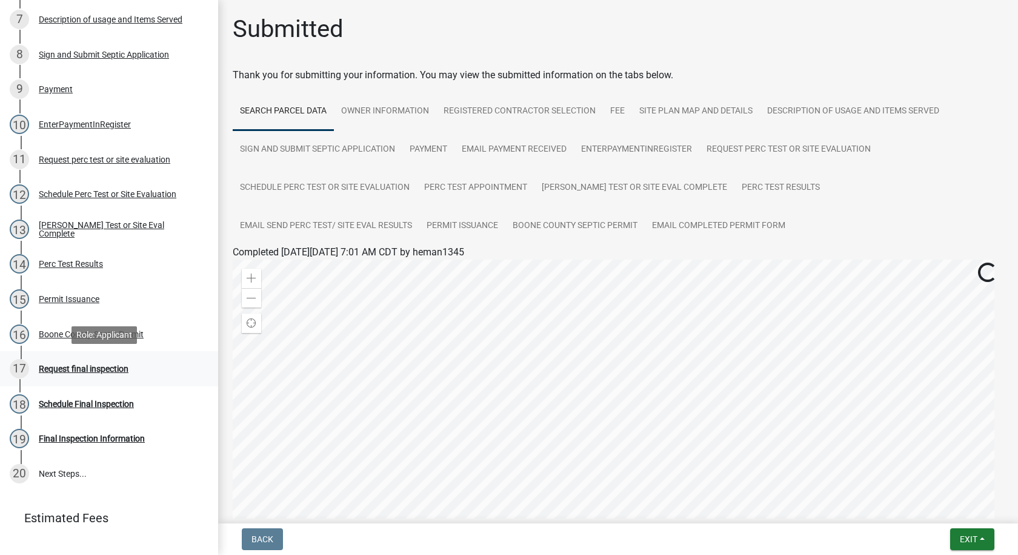
click at [123, 364] on div "Request final inspection" at bounding box center [84, 368] width 90 height 8
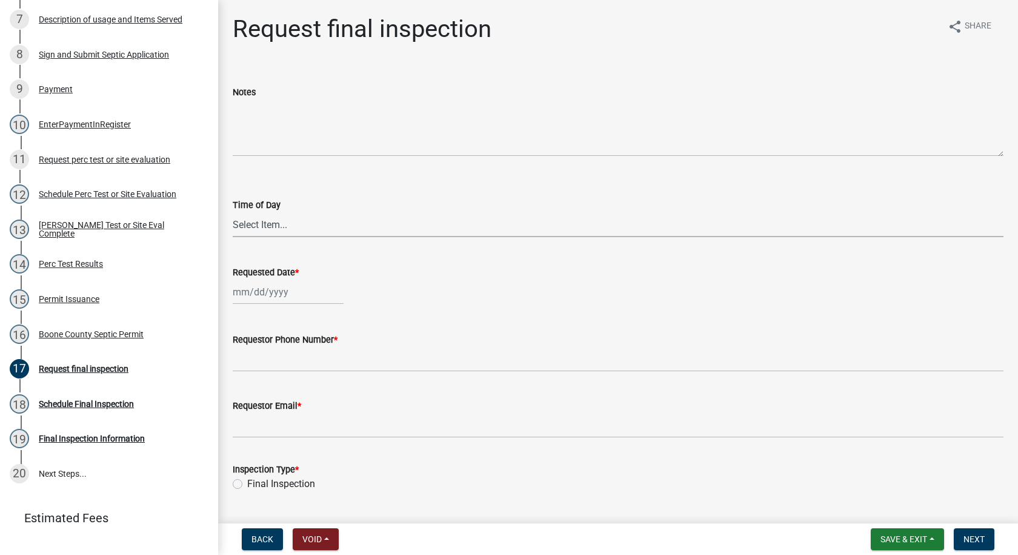
click at [244, 227] on select "Select Item... AM PM" at bounding box center [618, 224] width 771 height 25
click at [265, 226] on select "Select Item... AM PM" at bounding box center [618, 224] width 771 height 25
click at [233, 212] on select "Select Item... AM PM" at bounding box center [618, 224] width 771 height 25
select select "3d996644-d196-4a30-b466-566fd6d5b8ee"
click at [250, 298] on div at bounding box center [288, 291] width 111 height 25
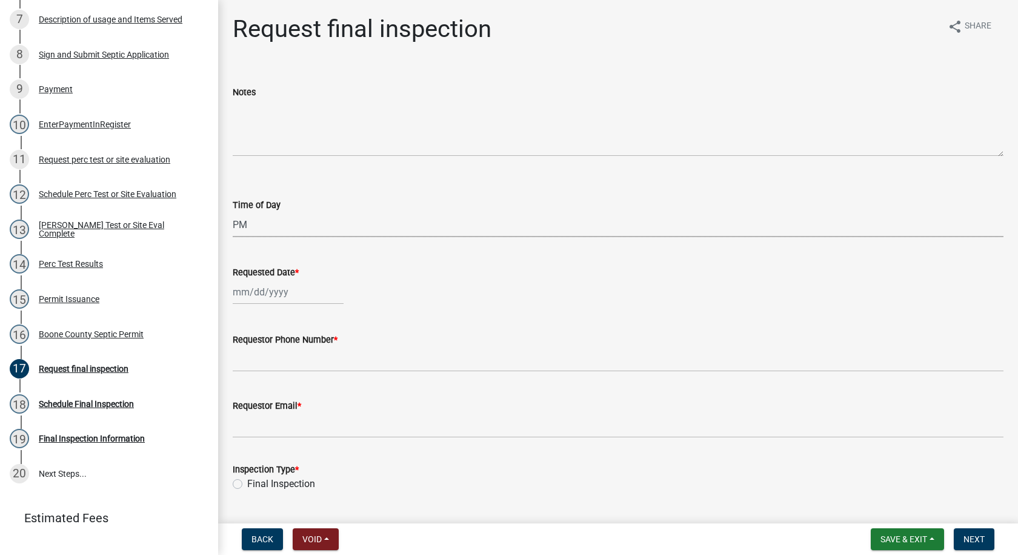
select select "9"
select select "2025"
click at [265, 370] on div "9" at bounding box center [264, 375] width 19 height 19
type input "[DATE]"
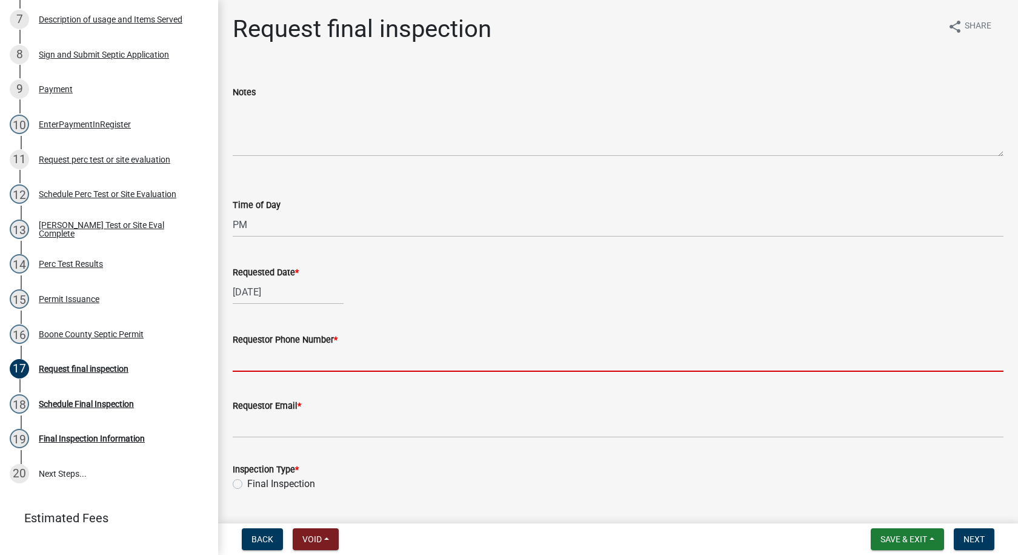
click at [262, 353] on input "Requestor Phone Number *" at bounding box center [618, 359] width 771 height 25
type input "[PHONE_NUMBER]"
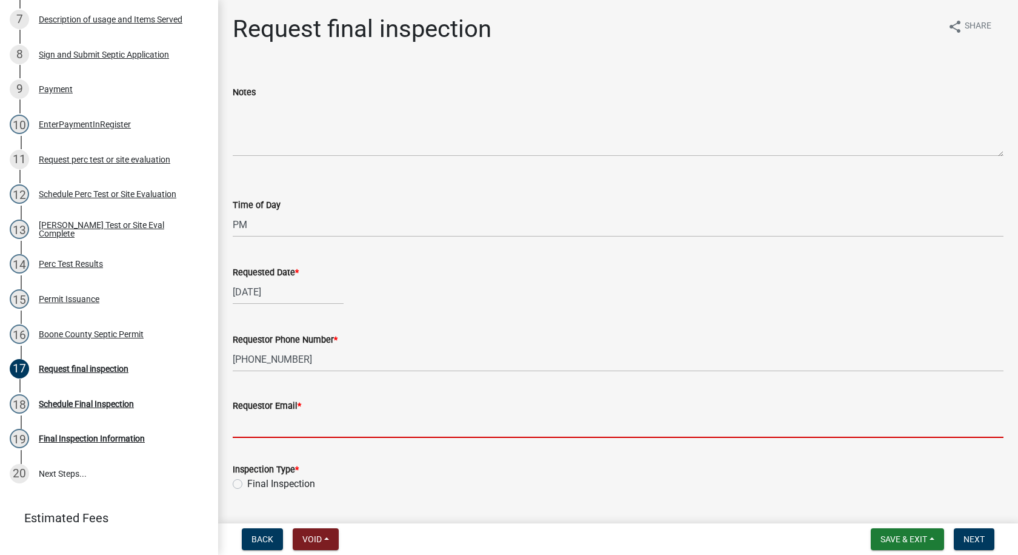
click at [264, 432] on input "Requestor Email *" at bounding box center [618, 425] width 771 height 25
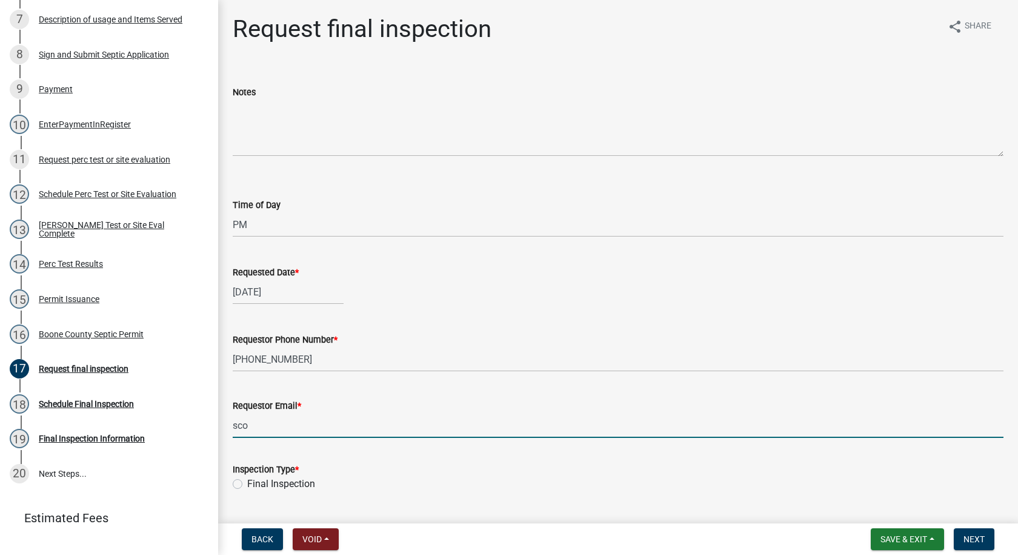
type input "[PERSON_NAME][EMAIL_ADDRESS][DOMAIN_NAME]"
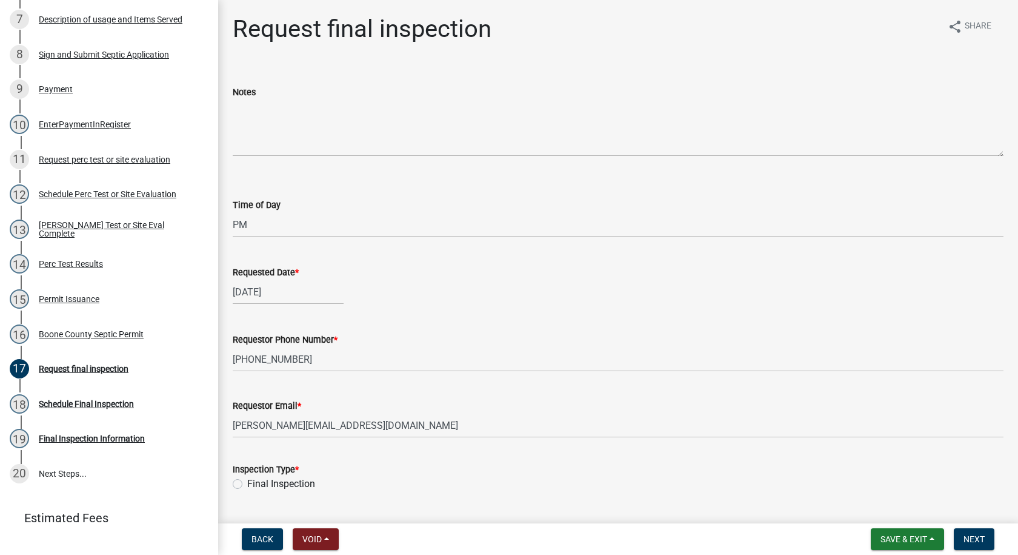
click at [247, 484] on label "Final Inspection" at bounding box center [281, 483] width 68 height 15
click at [247, 484] on input "Final Inspection" at bounding box center [251, 480] width 8 height 8
radio input "true"
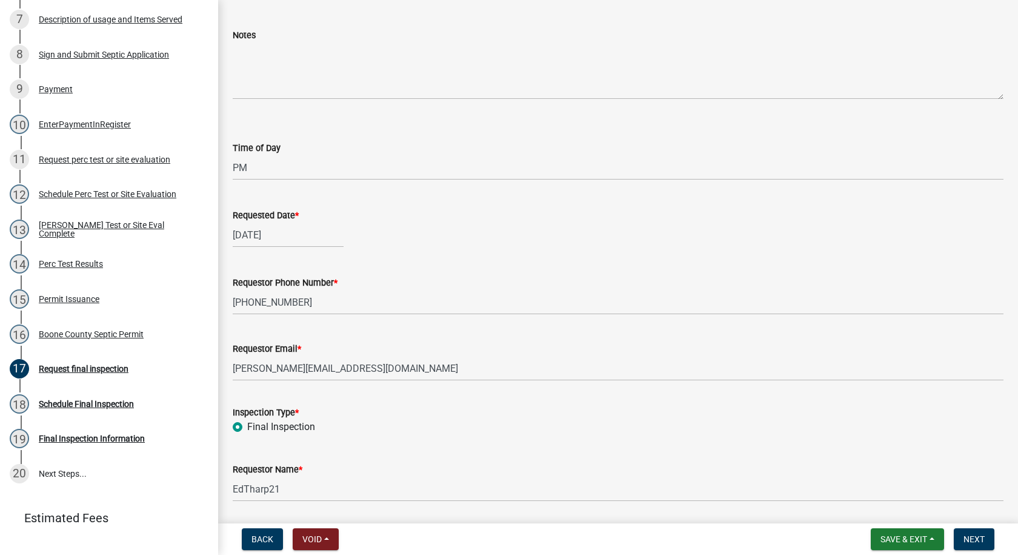
scroll to position [97, 0]
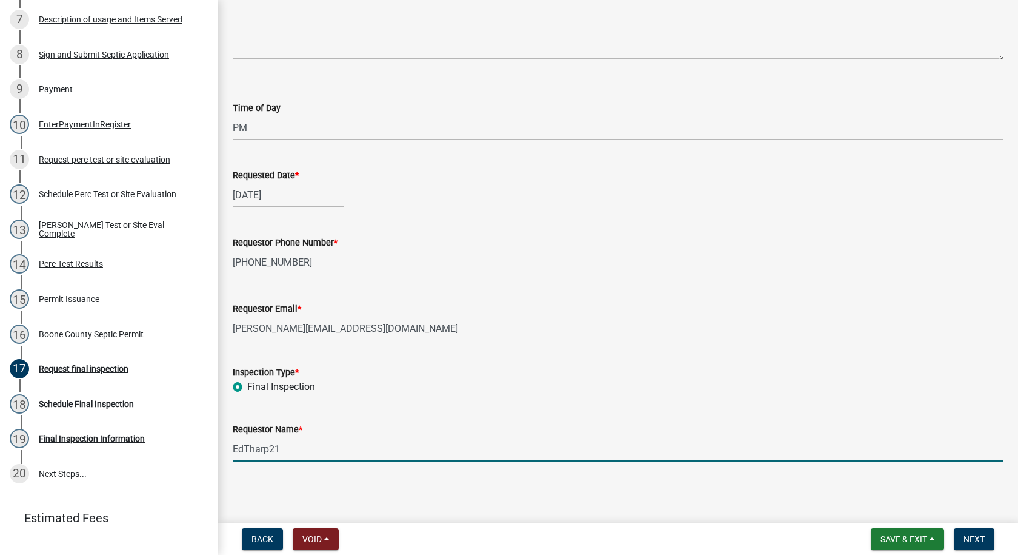
click at [276, 456] on input "EdTharp21" at bounding box center [618, 448] width 771 height 25
click at [282, 451] on input "EdTharp21" at bounding box center [618, 448] width 771 height 25
type input "E"
type input "[PERSON_NAME]"
click at [974, 542] on span "Next" at bounding box center [974, 539] width 21 height 10
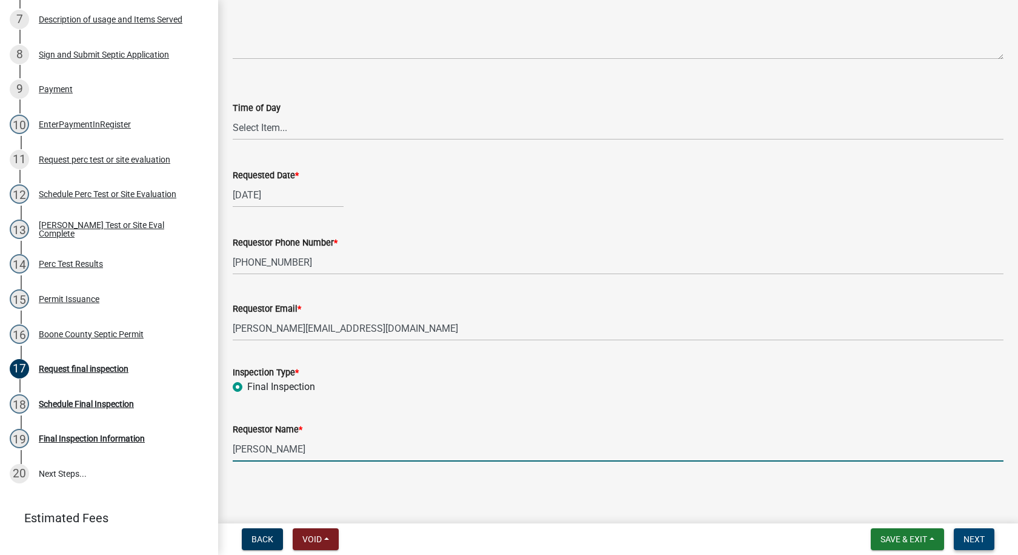
scroll to position [0, 0]
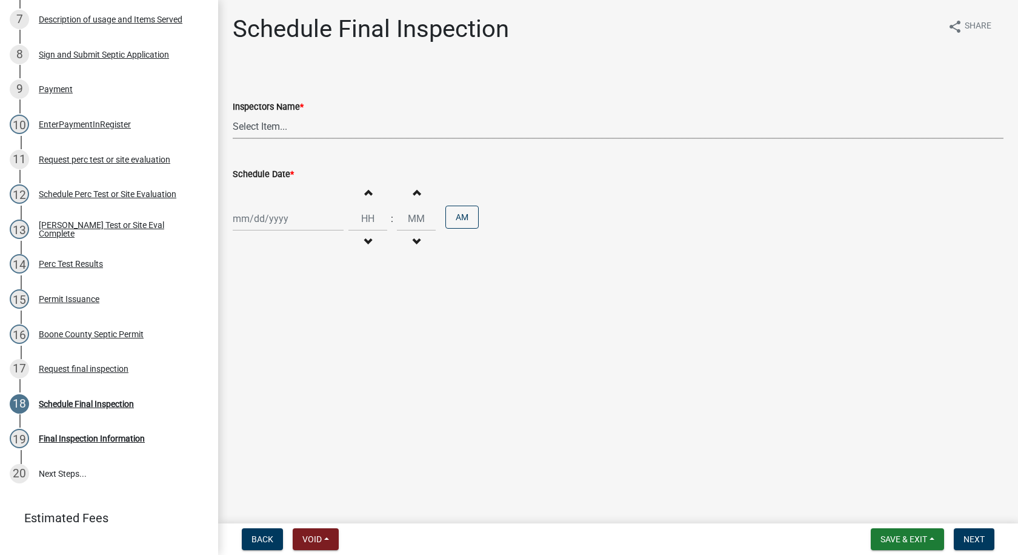
click at [252, 130] on select "Select Item... EdTharp21 (EdTharp21) mspeers ([PERSON_NAME]) WandaCox ([PERSON_…" at bounding box center [618, 126] width 771 height 25
select select "1166babb-7ce8-442f-9c4a-1180ef3e1882"
click at [233, 114] on select "Select Item... EdTharp21 (EdTharp21) mspeers ([PERSON_NAME]) WandaCox ([PERSON_…" at bounding box center [618, 126] width 771 height 25
select select "9"
select select "2025"
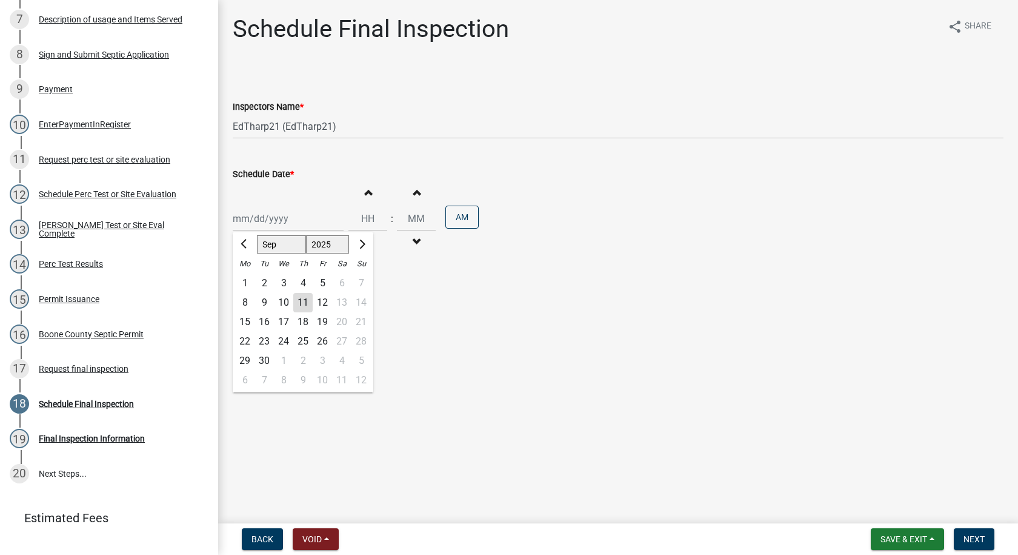
click at [252, 216] on div "[PERSON_NAME] Feb Mar Apr [PERSON_NAME][DATE] Oct Nov [DATE] 1526 1527 1528 152…" at bounding box center [288, 218] width 111 height 25
click at [262, 296] on div "9" at bounding box center [264, 302] width 19 height 19
type input "[DATE]"
click at [359, 184] on button "Increment hours" at bounding box center [367, 192] width 25 height 22
type input "01"
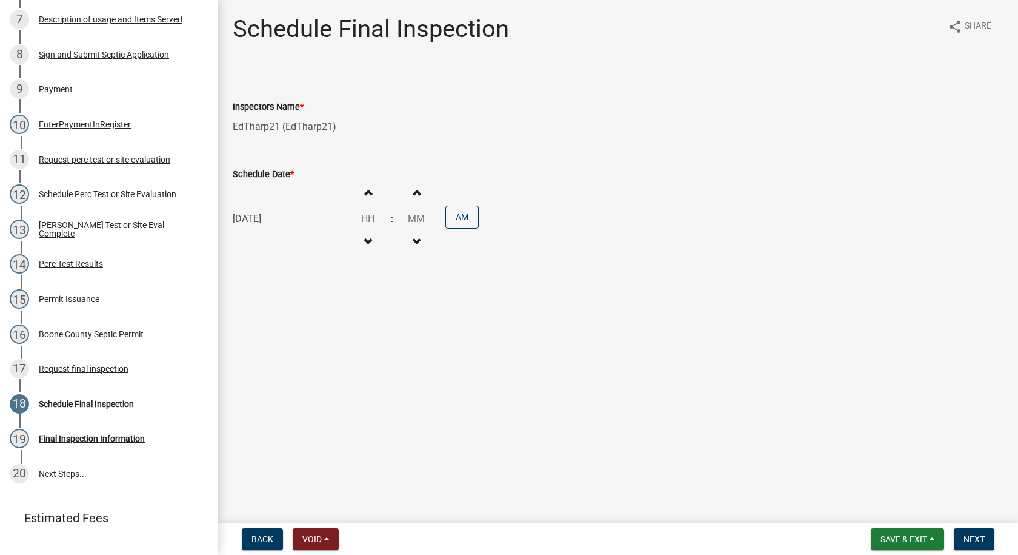
type input "00"
click at [359, 184] on button "Increment hours" at bounding box center [367, 192] width 25 height 22
type input "02"
click at [458, 222] on button "AM" at bounding box center [461, 216] width 33 height 23
click at [972, 542] on span "Next" at bounding box center [974, 539] width 21 height 10
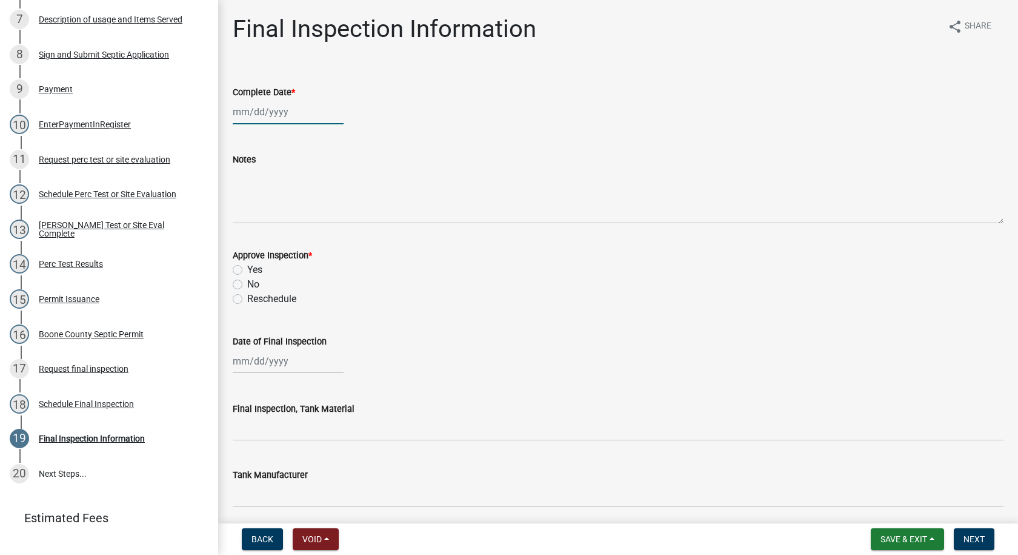
click at [268, 113] on div at bounding box center [288, 111] width 111 height 25
select select "9"
select select "2025"
click at [263, 193] on div "9" at bounding box center [264, 195] width 19 height 19
type input "[DATE]"
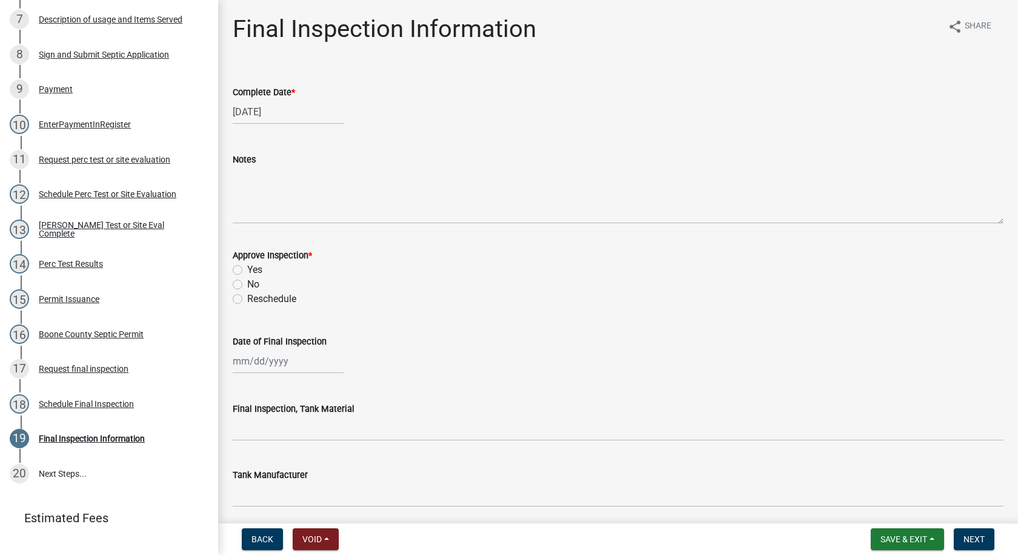
click at [247, 270] on label "Yes" at bounding box center [254, 269] width 15 height 15
click at [247, 270] on input "Yes" at bounding box center [251, 266] width 8 height 8
radio input "true"
click at [261, 360] on div at bounding box center [288, 360] width 111 height 25
select select "9"
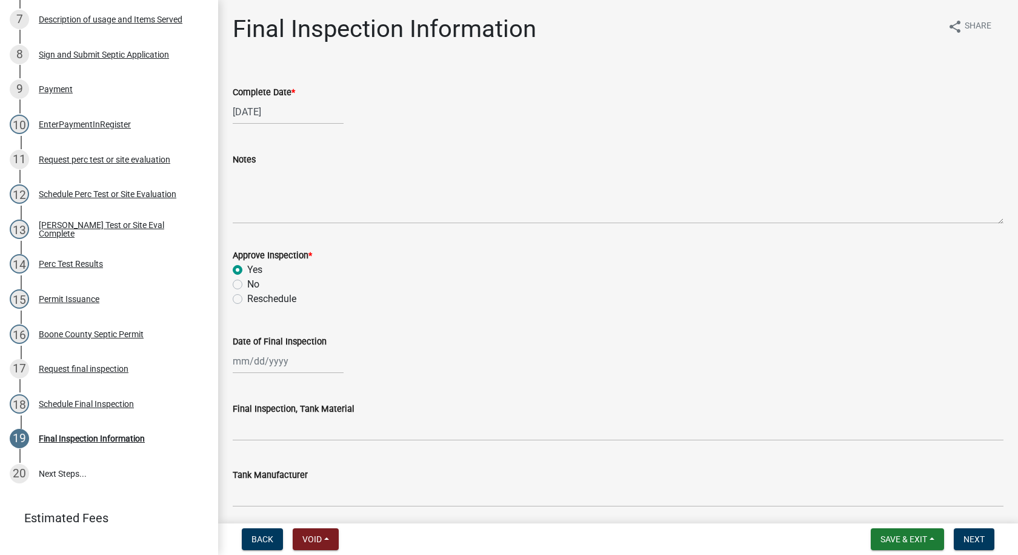
select select "2025"
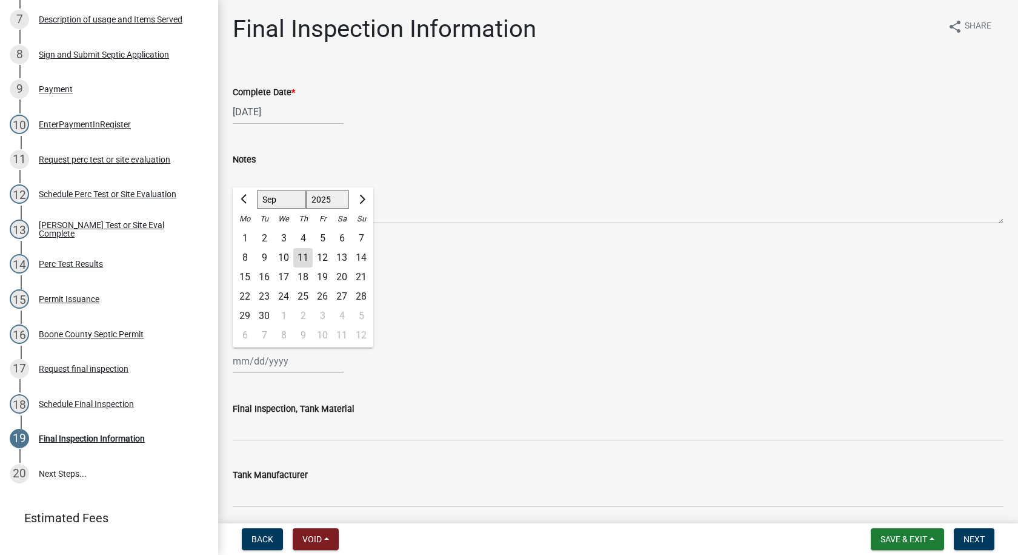
click at [264, 252] on div "9" at bounding box center [264, 257] width 19 height 19
type input "[DATE]"
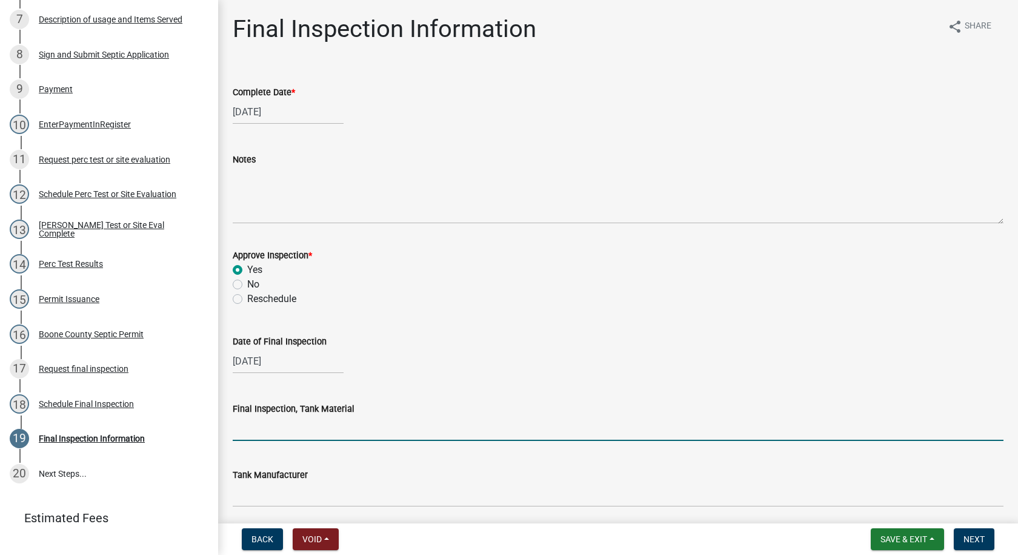
click at [272, 429] on input "Final Inspection, Tank Material" at bounding box center [618, 428] width 771 height 25
type input "Poly"
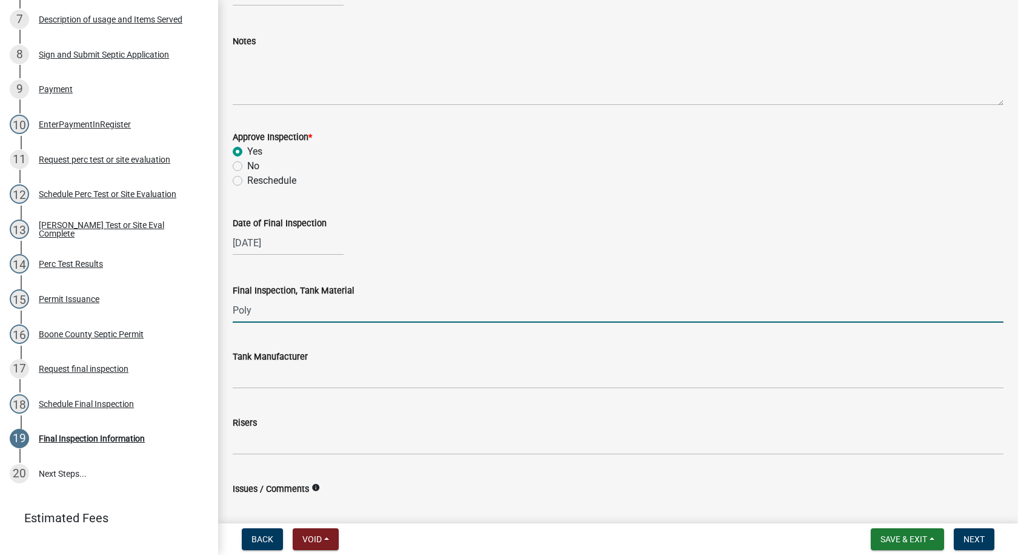
scroll to position [242, 0]
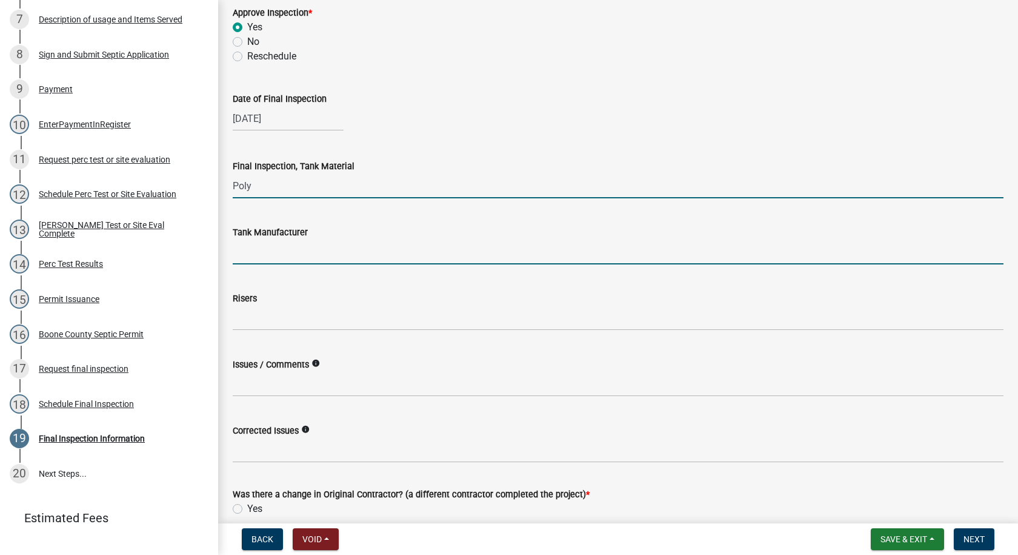
click at [258, 253] on input "Tank Manufacturer" at bounding box center [618, 251] width 771 height 25
type input "[PERSON_NAME]"
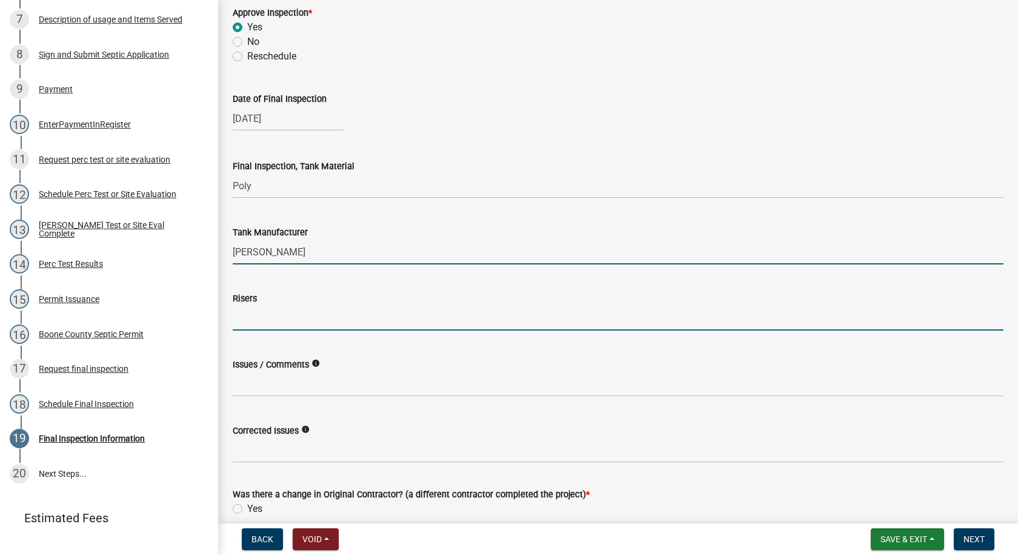
click at [277, 326] on input "Risers" at bounding box center [618, 317] width 771 height 25
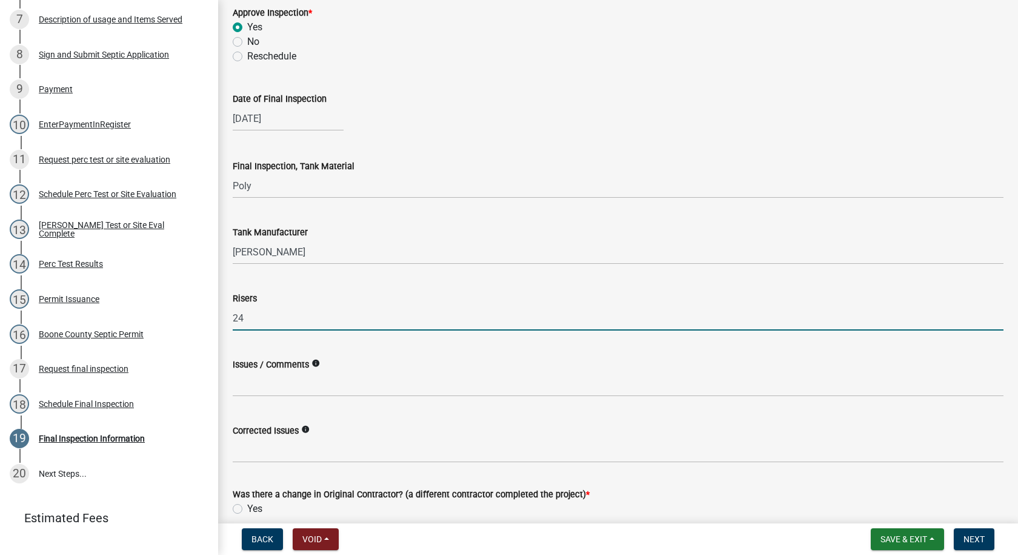
type input "24""
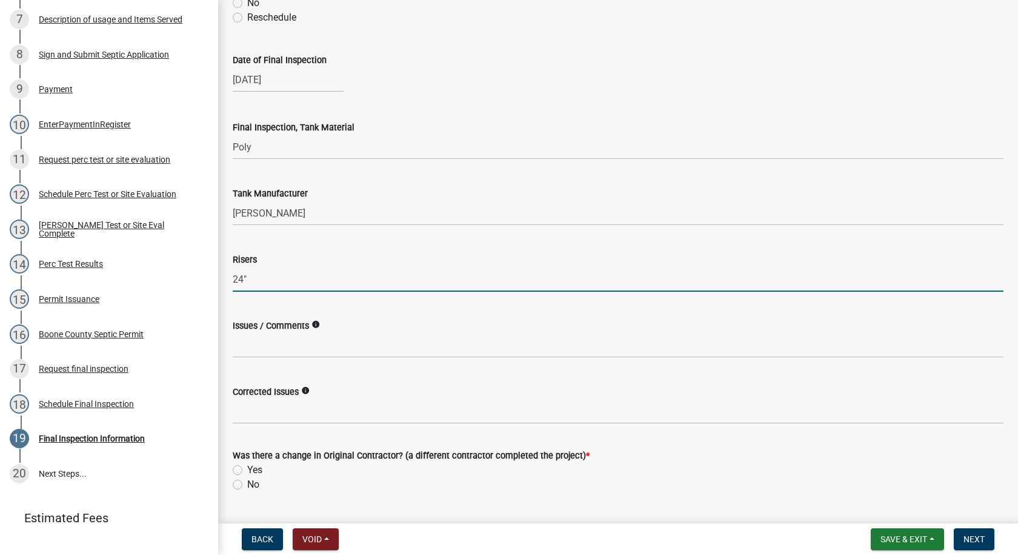
scroll to position [313, 0]
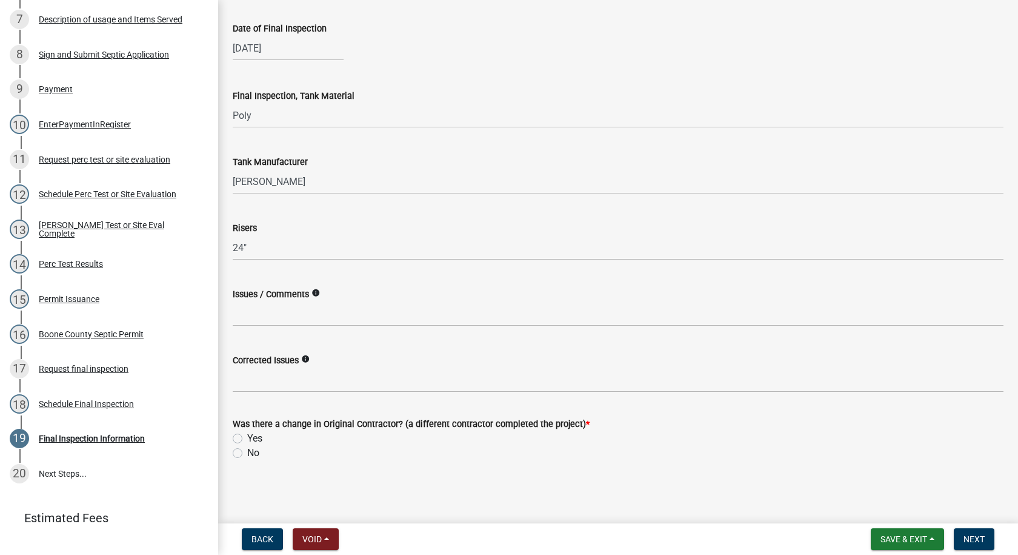
click at [247, 451] on label "No" at bounding box center [253, 452] width 12 height 15
click at [247, 451] on input "No" at bounding box center [251, 449] width 8 height 8
radio input "true"
click at [970, 538] on span "Next" at bounding box center [974, 539] width 21 height 10
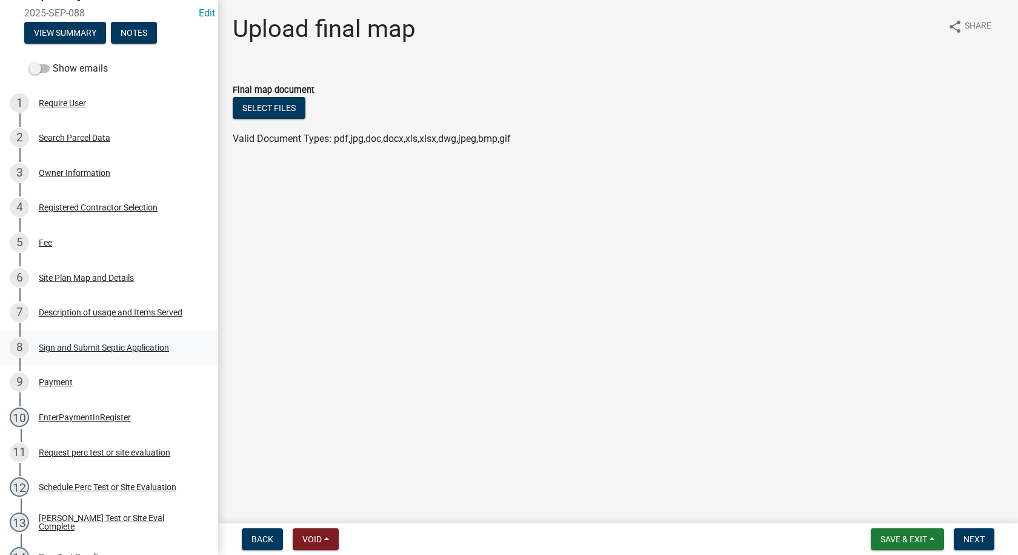
scroll to position [0, 0]
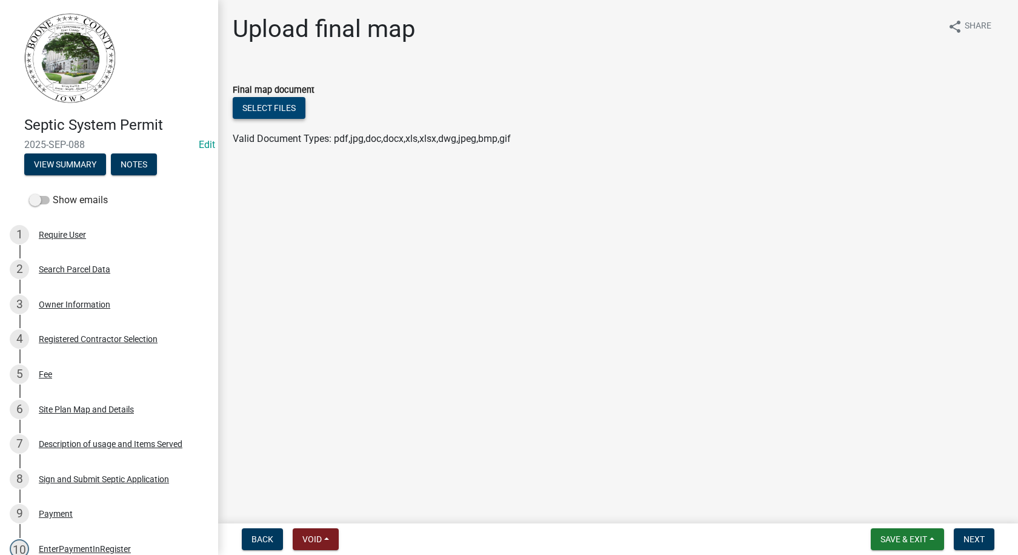
click at [271, 110] on button "Select files" at bounding box center [269, 108] width 73 height 22
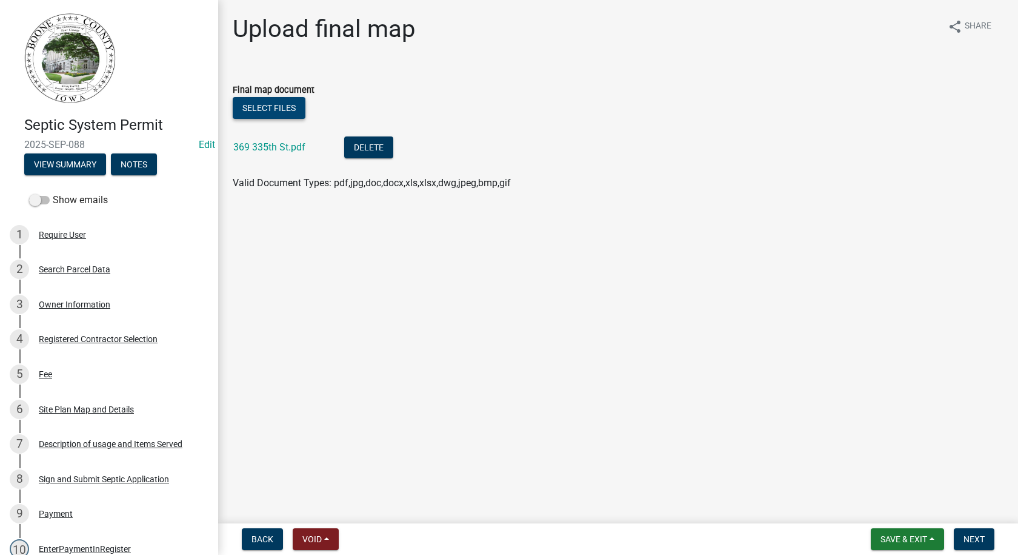
click at [282, 105] on button "Select files" at bounding box center [269, 108] width 73 height 22
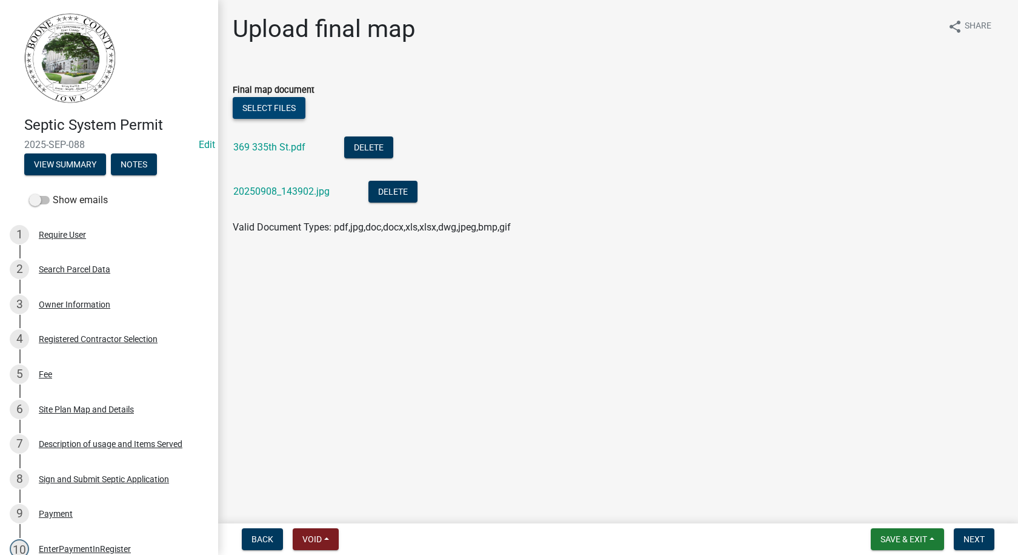
click at [288, 102] on button "Select files" at bounding box center [269, 108] width 73 height 22
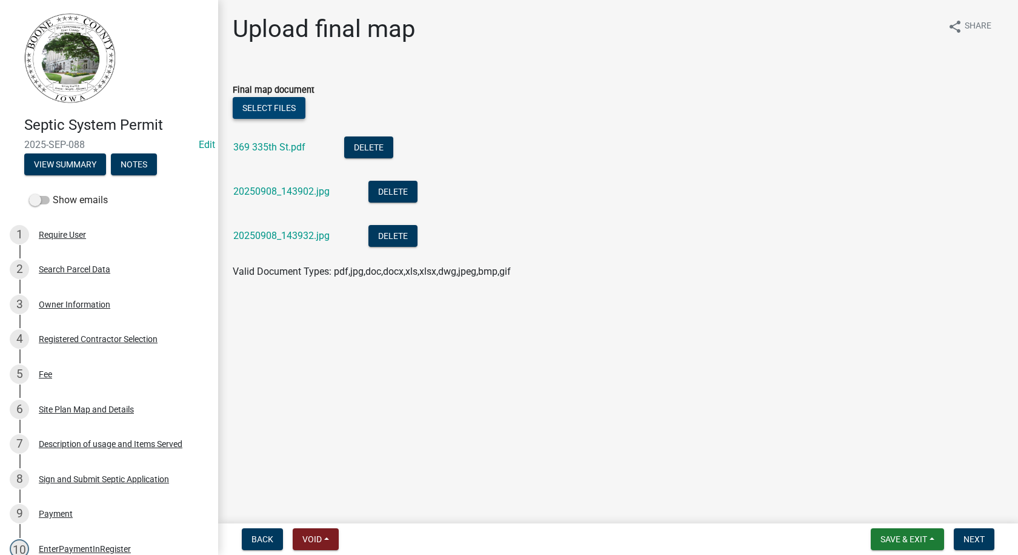
click at [288, 110] on button "Select files" at bounding box center [269, 108] width 73 height 22
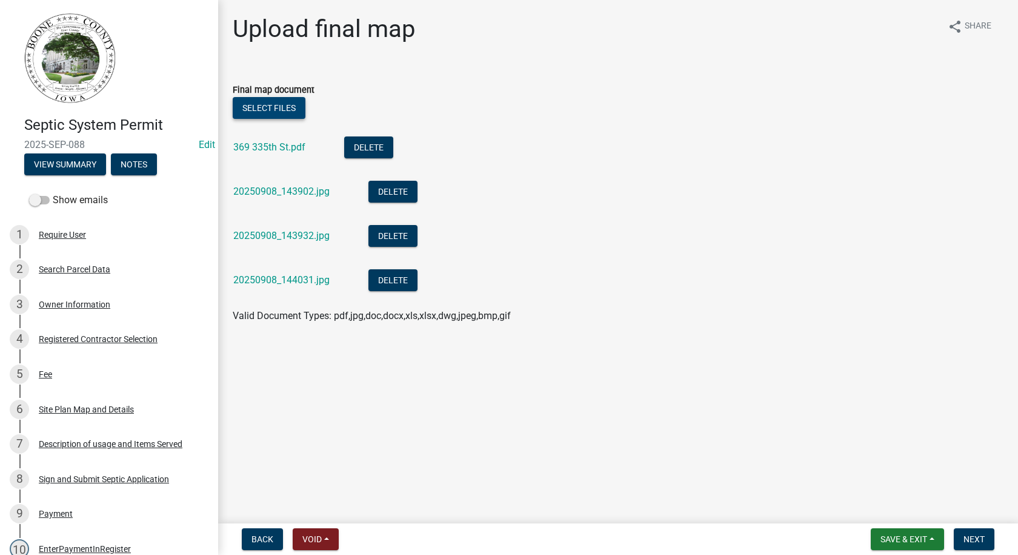
click at [285, 111] on button "Select files" at bounding box center [269, 108] width 73 height 22
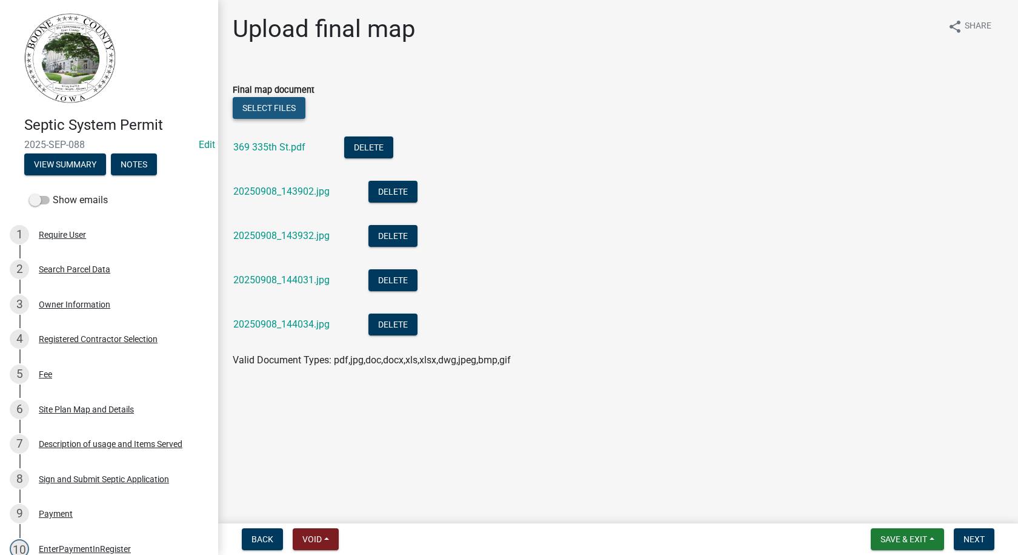
click at [285, 111] on button "Select files" at bounding box center [269, 108] width 73 height 22
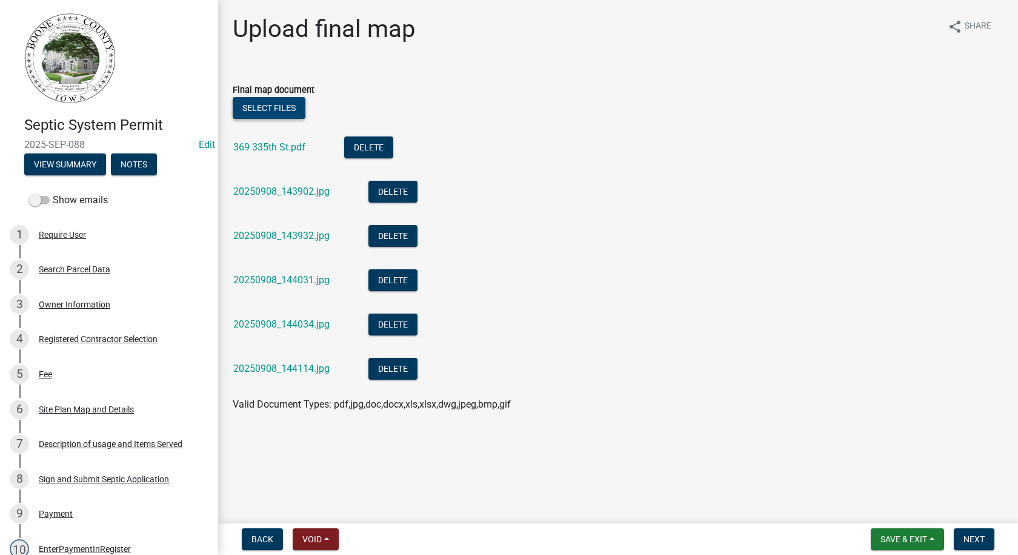
click at [290, 108] on button "Select files" at bounding box center [269, 108] width 73 height 22
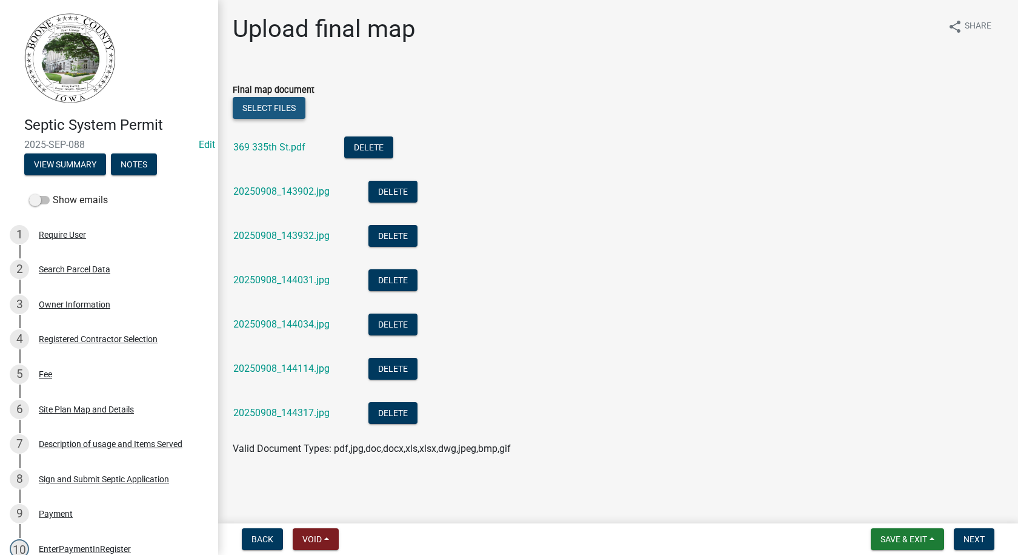
click at [291, 107] on button "Select files" at bounding box center [269, 108] width 73 height 22
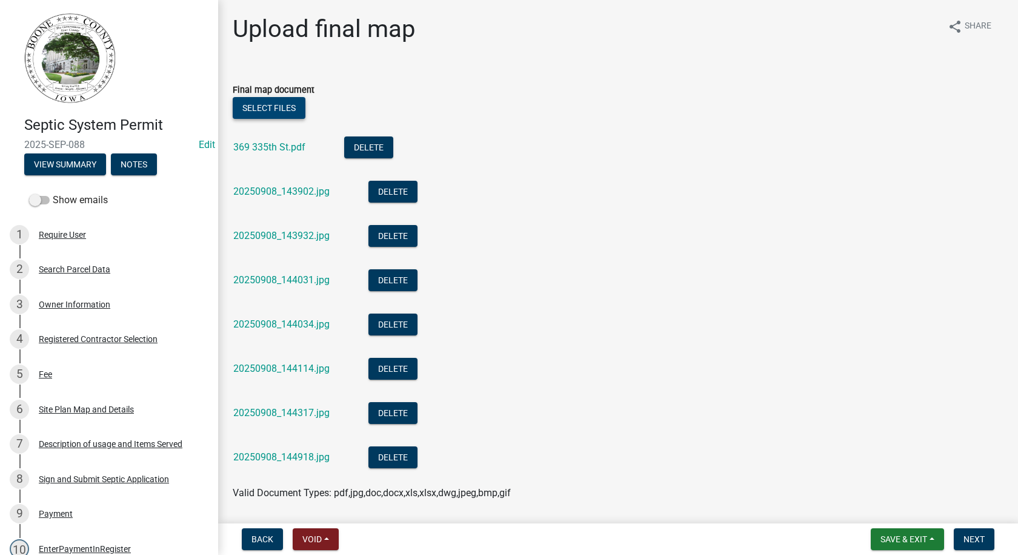
click at [268, 105] on button "Select files" at bounding box center [269, 108] width 73 height 22
click at [292, 108] on button "Select files" at bounding box center [269, 108] width 73 height 22
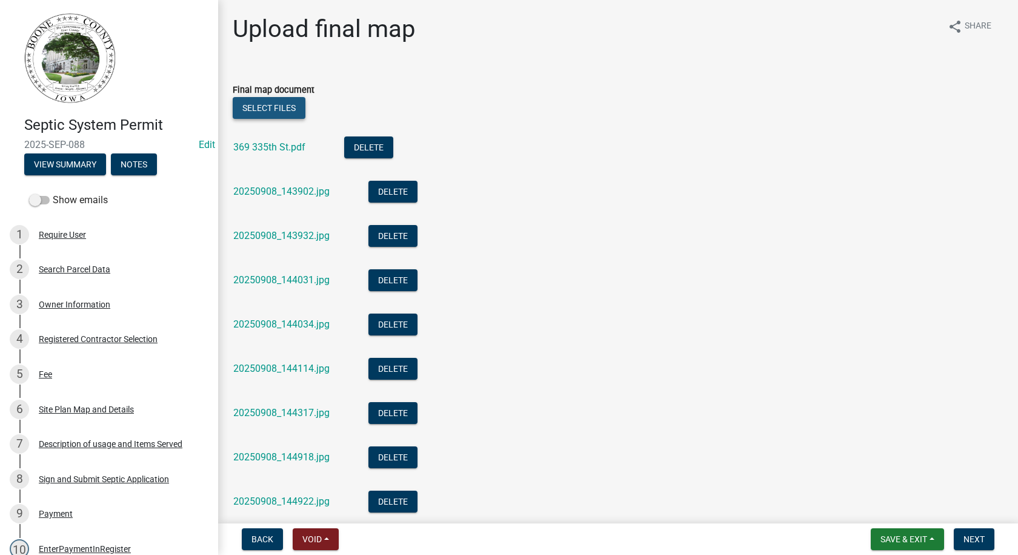
click at [292, 108] on button "Select files" at bounding box center [269, 108] width 73 height 22
click at [280, 107] on button "Select files" at bounding box center [269, 108] width 73 height 22
click at [297, 111] on button "Select files" at bounding box center [269, 108] width 73 height 22
click at [290, 105] on button "Select files" at bounding box center [269, 108] width 73 height 22
click at [285, 105] on button "Select files" at bounding box center [269, 108] width 73 height 22
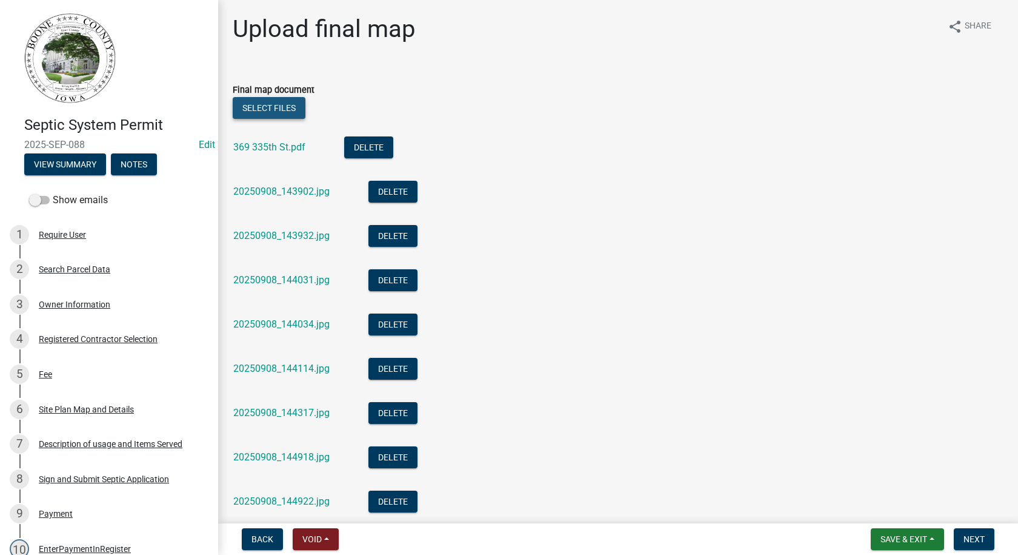
click at [276, 103] on button "Select files" at bounding box center [269, 108] width 73 height 22
click at [265, 108] on button "Select files" at bounding box center [269, 108] width 73 height 22
click at [281, 105] on button "Select files" at bounding box center [269, 108] width 73 height 22
click at [890, 535] on span "Save & Exit" at bounding box center [904, 539] width 47 height 10
click at [873, 478] on button "Save" at bounding box center [895, 478] width 97 height 29
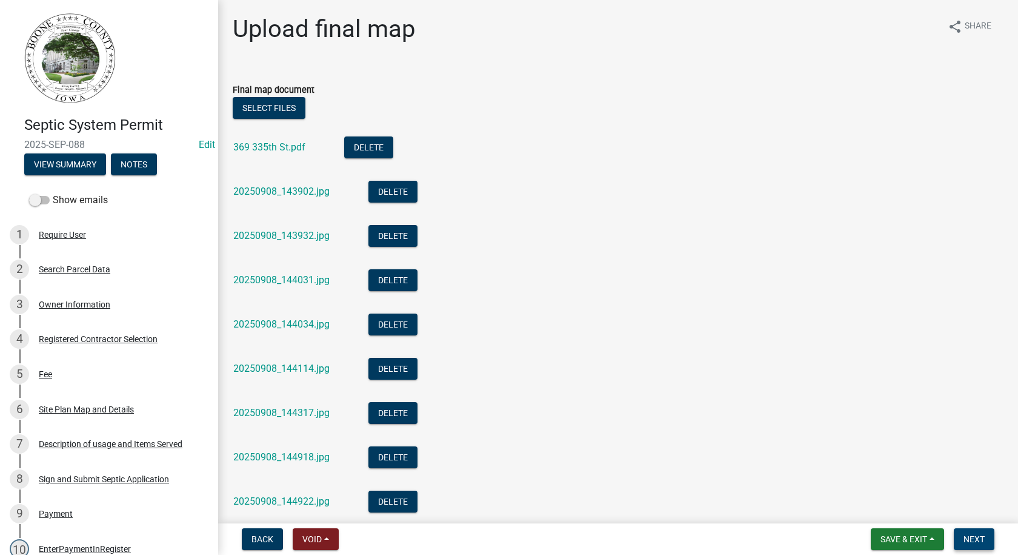
click at [978, 533] on button "Next" at bounding box center [974, 539] width 41 height 22
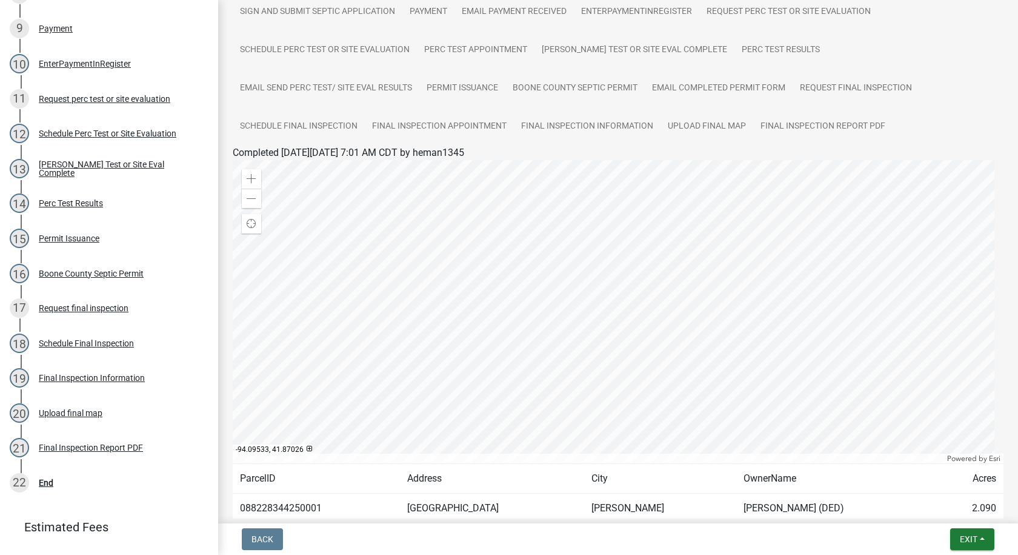
scroll to position [213, 0]
